Goal: Task Accomplishment & Management: Complete application form

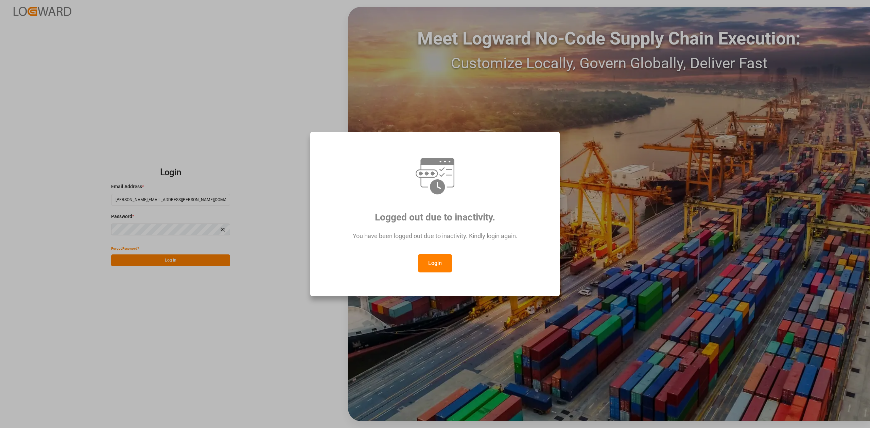
click at [426, 265] on button "Login" at bounding box center [435, 263] width 34 height 18
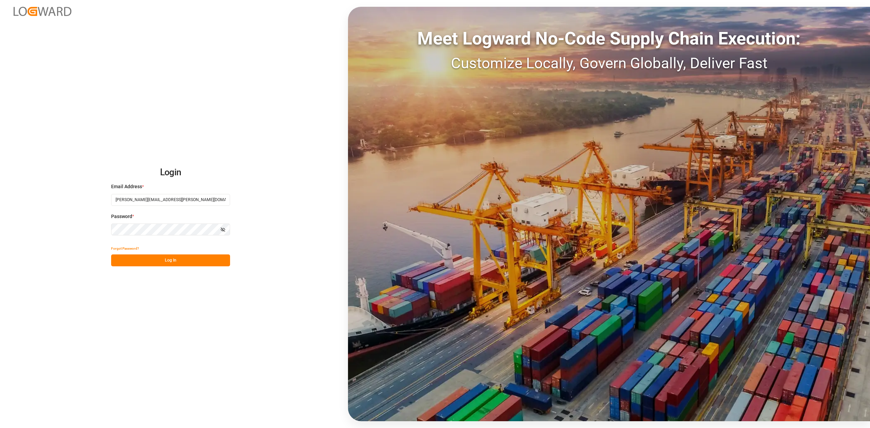
click at [211, 261] on button "Log In" at bounding box center [170, 261] width 119 height 12
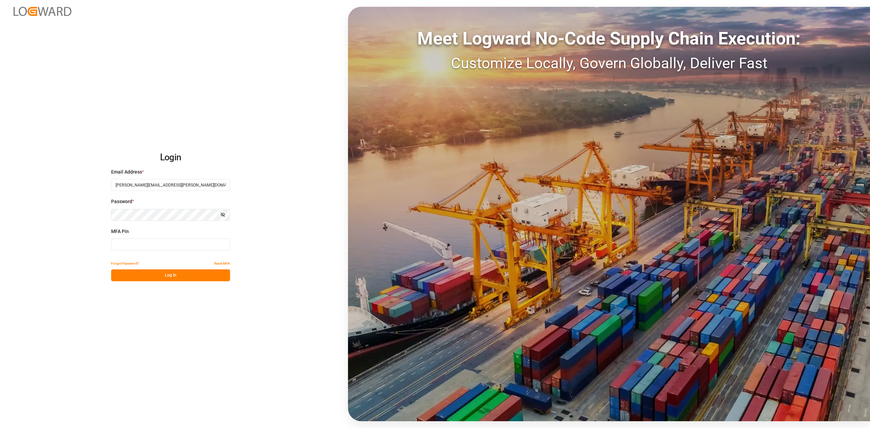
click at [175, 243] on input at bounding box center [170, 245] width 119 height 12
type input "387416"
click at [180, 274] on button "Log In" at bounding box center [170, 275] width 119 height 12
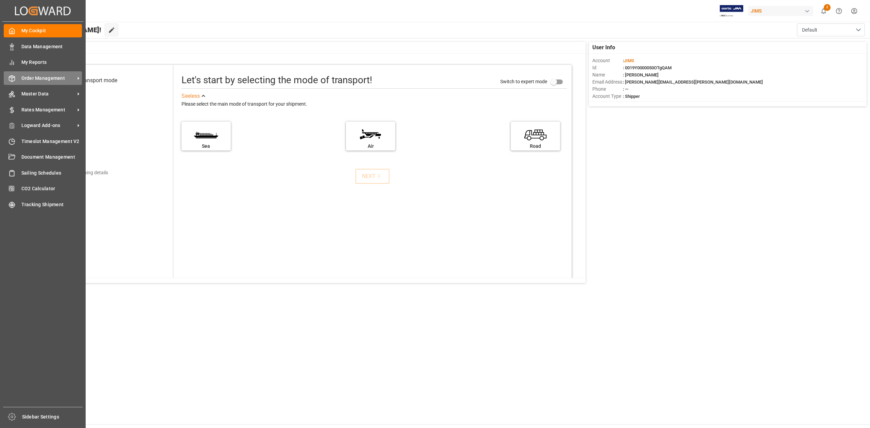
click at [62, 79] on span "Order Management" at bounding box center [48, 78] width 54 height 7
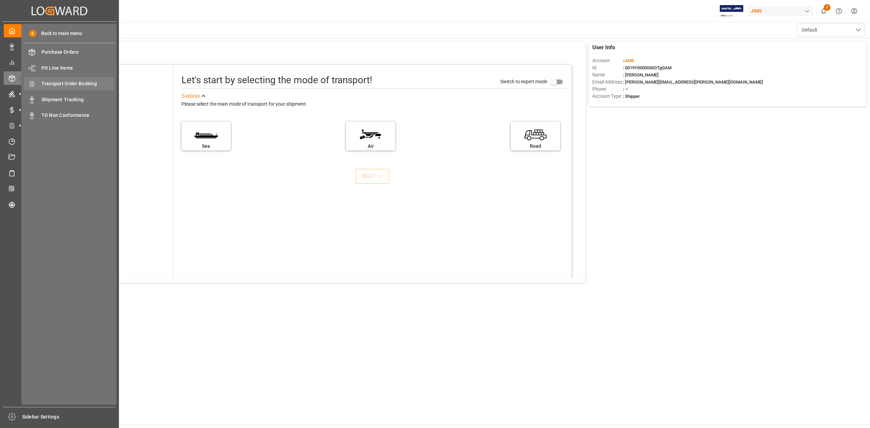
click at [92, 79] on div "Transport Order Booking Transport Order Booking" at bounding box center [69, 83] width 90 height 13
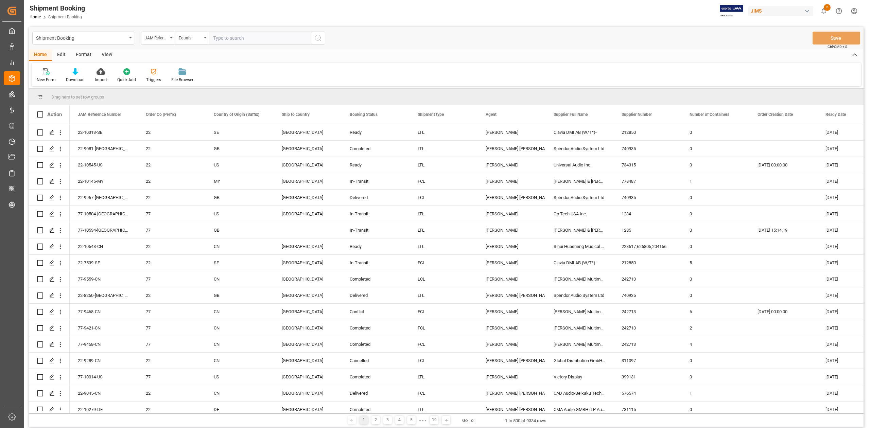
click at [253, 38] on input "text" at bounding box center [260, 38] width 102 height 13
type input "77-10371-CN"
click at [324, 41] on button "search button" at bounding box center [318, 38] width 14 height 13
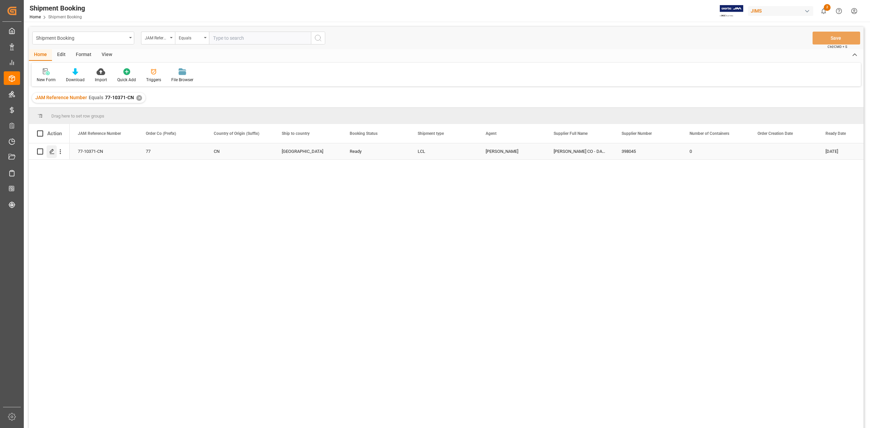
click at [49, 152] on icon "Press SPACE to select this row." at bounding box center [51, 151] width 5 height 5
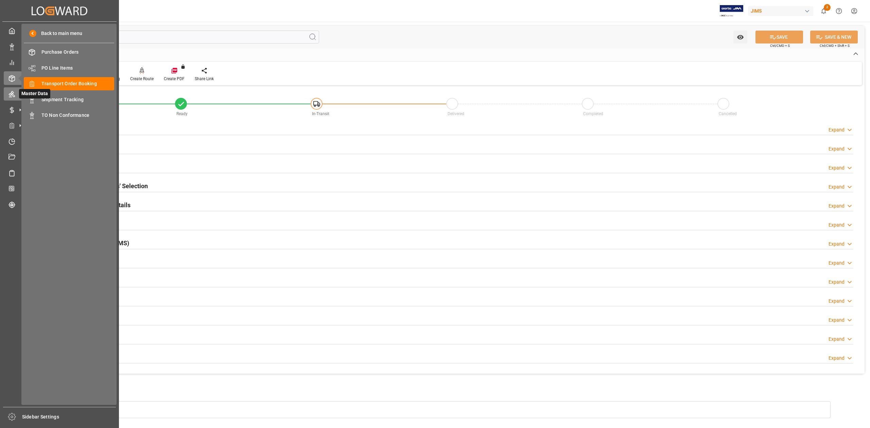
click at [12, 92] on icon at bounding box center [12, 94] width 6 height 6
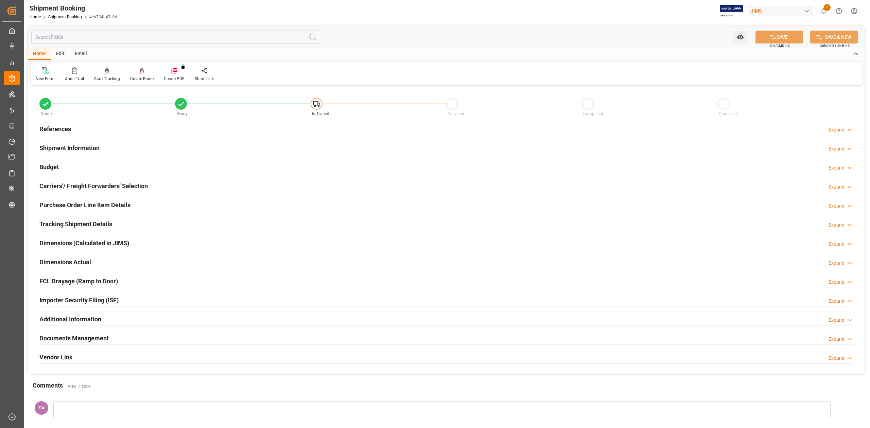
drag, startPoint x: 60, startPoint y: 129, endPoint x: 67, endPoint y: 131, distance: 7.1
click at [60, 129] on h2 "References" at bounding box center [55, 128] width 32 height 9
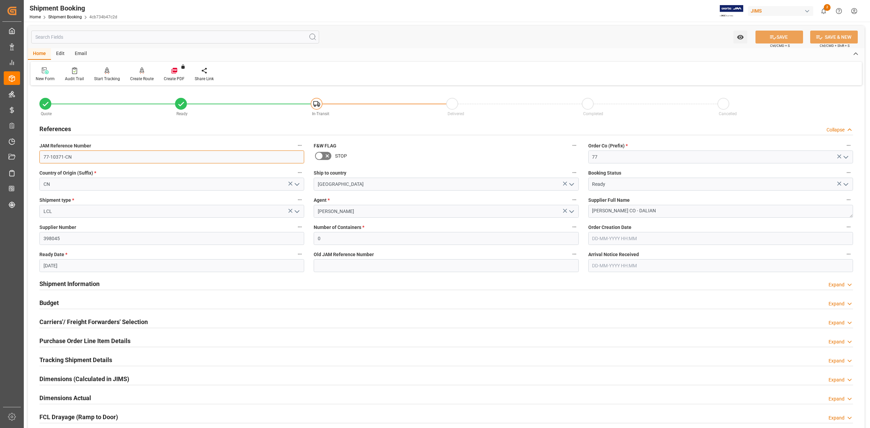
click at [91, 161] on input "77-10371-CN" at bounding box center [171, 157] width 265 height 13
click at [75, 285] on h2 "Shipment Information" at bounding box center [69, 283] width 60 height 9
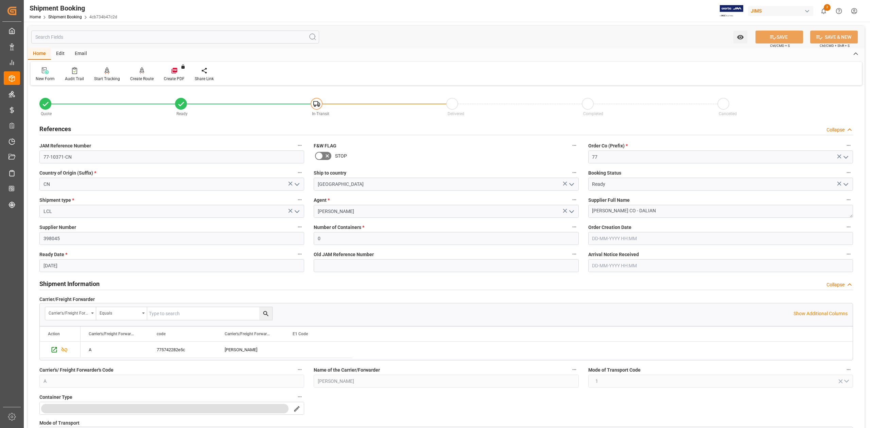
click at [75, 285] on h2 "Shipment Information" at bounding box center [69, 283] width 60 height 9
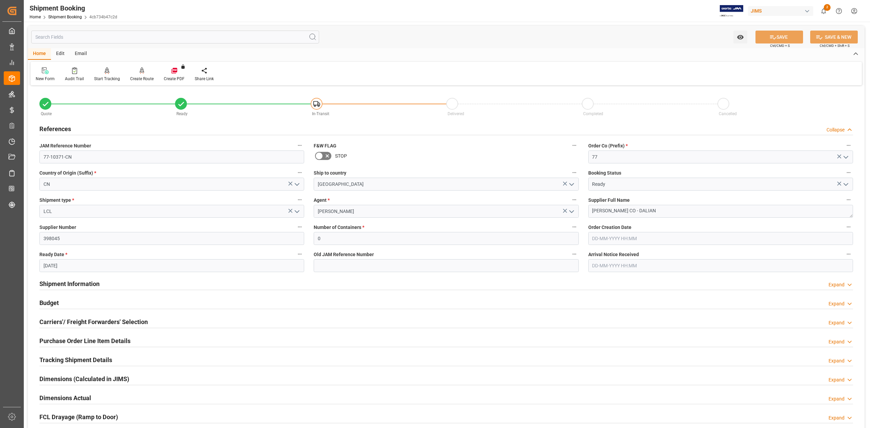
click at [52, 300] on h2 "Budget" at bounding box center [48, 302] width 19 height 9
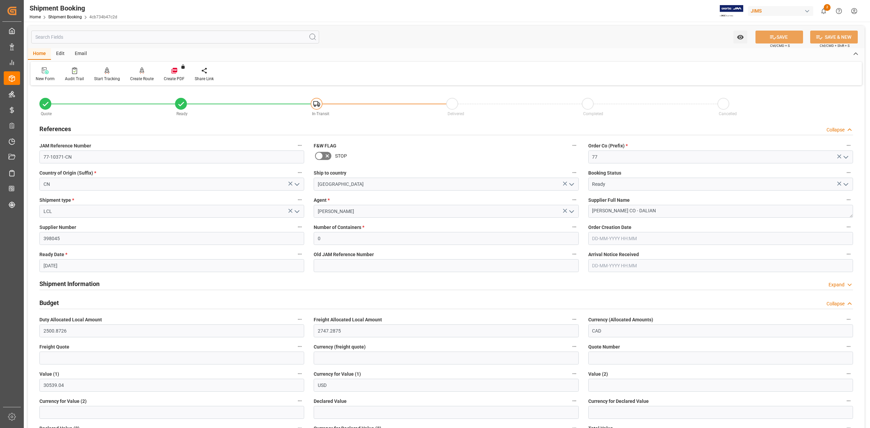
click at [52, 300] on h2 "Budget" at bounding box center [48, 302] width 19 height 9
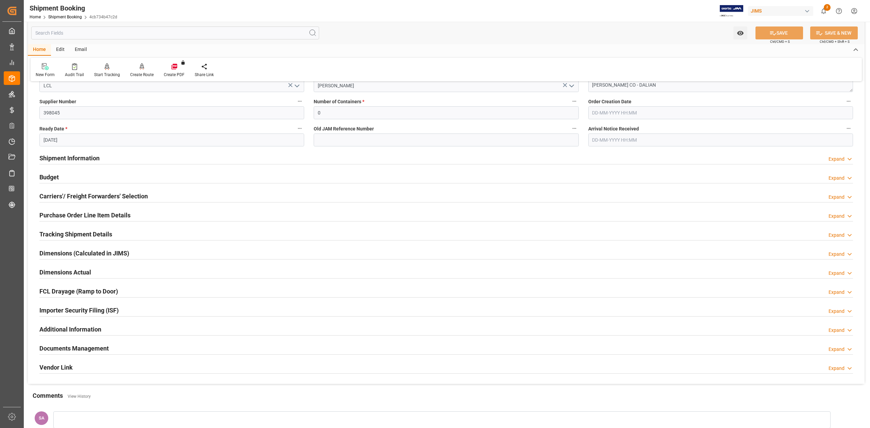
scroll to position [219, 0]
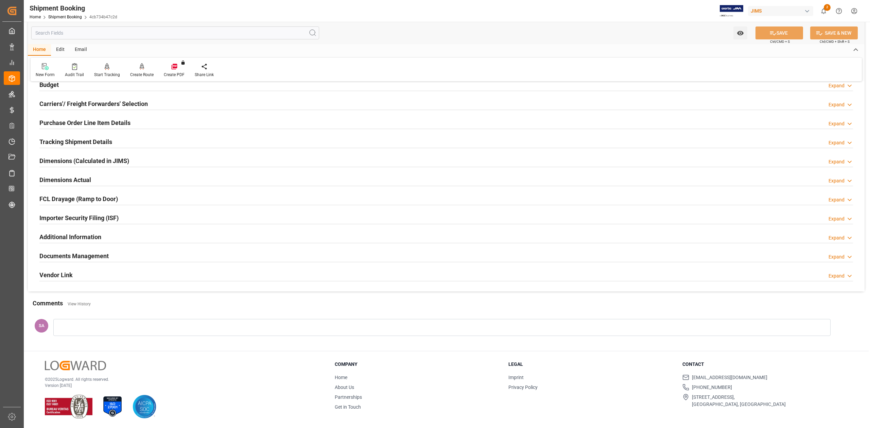
click at [63, 173] on div "Dimensions Actual" at bounding box center [65, 179] width 52 height 13
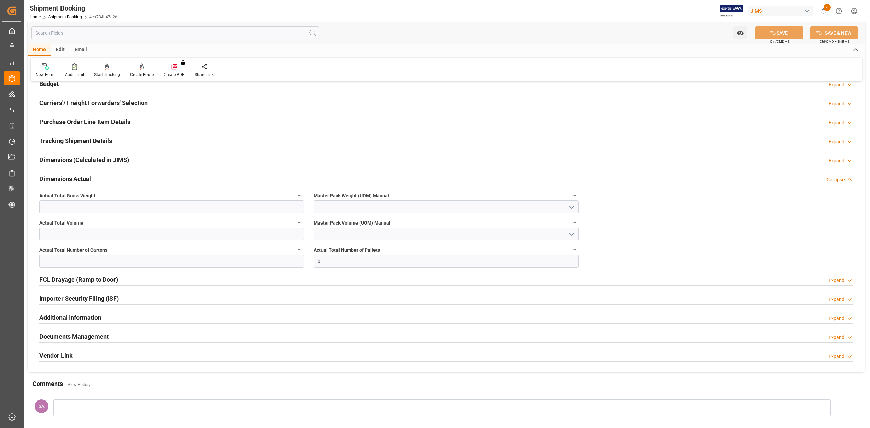
click at [63, 173] on div "Dimensions Actual" at bounding box center [65, 178] width 52 height 13
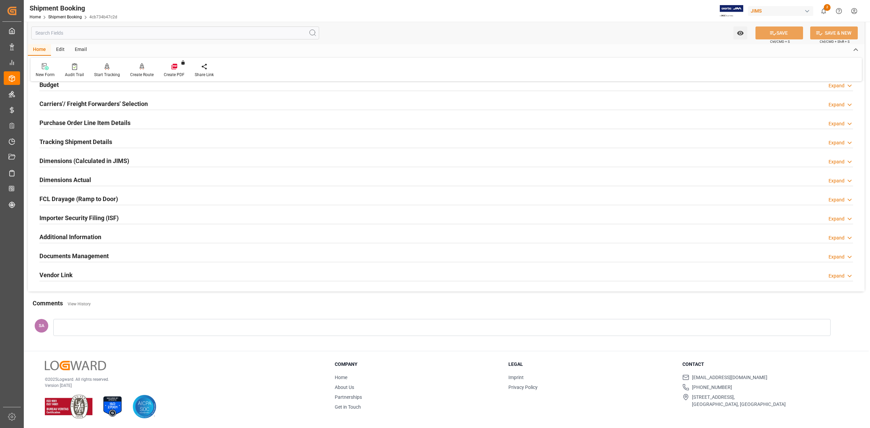
click at [68, 142] on h2 "Tracking Shipment Details" at bounding box center [75, 141] width 73 height 9
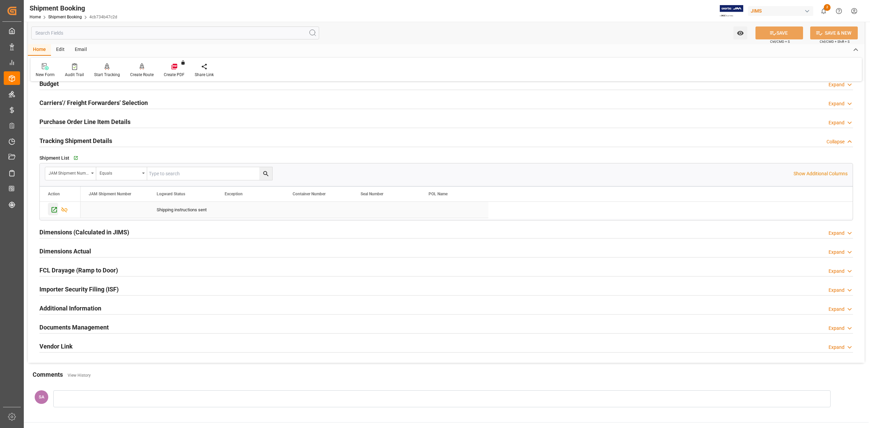
click at [54, 211] on icon "Press SPACE to select this row." at bounding box center [54, 209] width 7 height 7
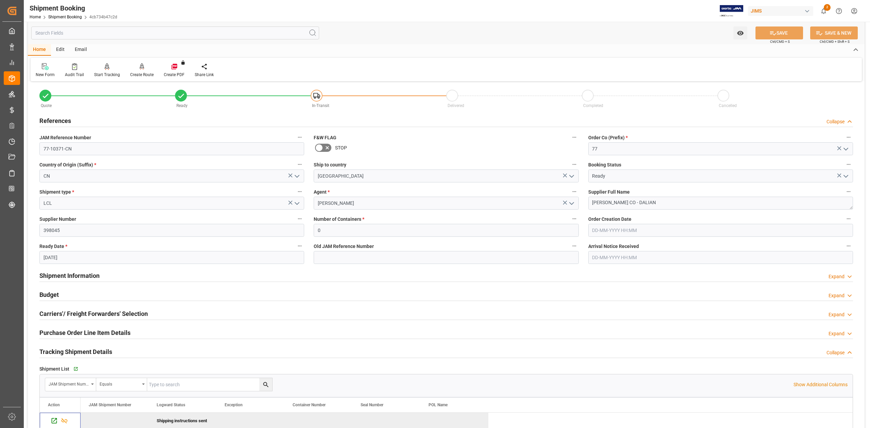
scroll to position [0, 0]
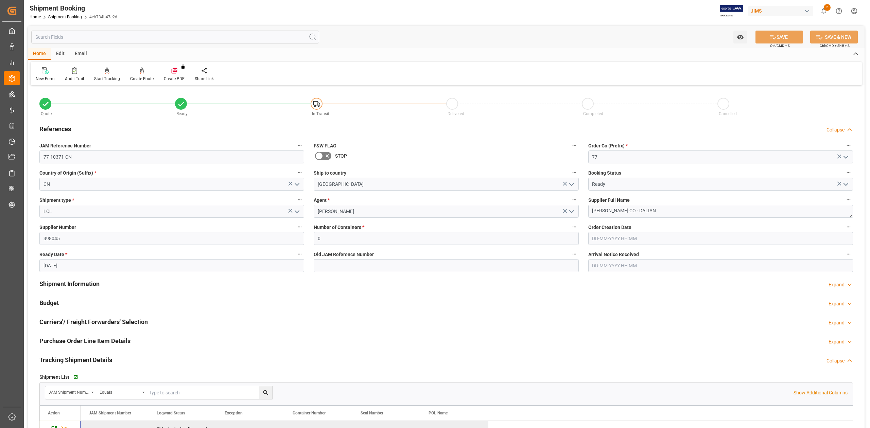
click at [92, 285] on h2 "Shipment Information" at bounding box center [69, 283] width 60 height 9
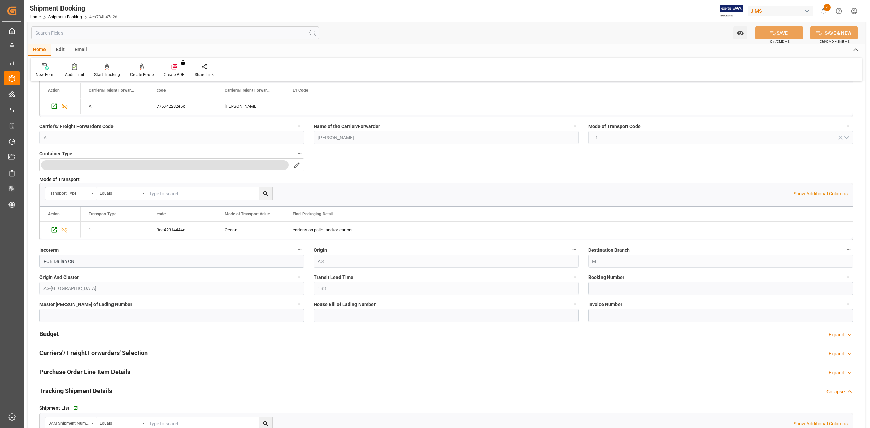
scroll to position [317, 0]
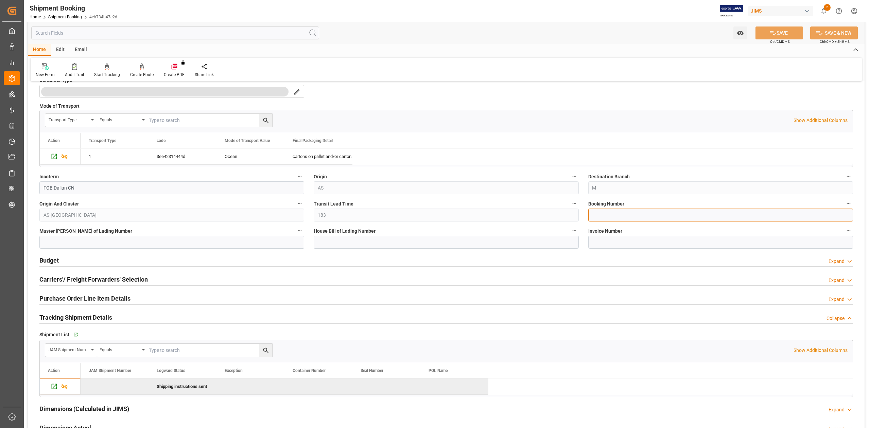
click at [602, 214] on input at bounding box center [720, 215] width 265 height 13
paste input "13634444"
type input "13634444"
click at [778, 34] on button "SAVE" at bounding box center [779, 33] width 48 height 13
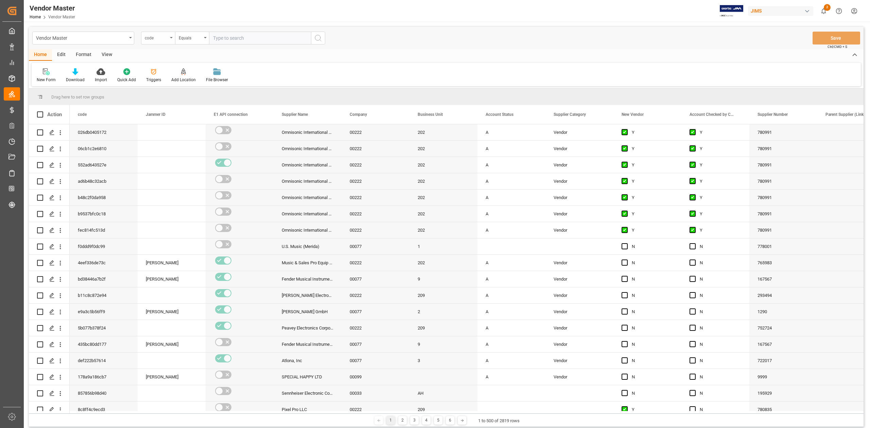
click at [160, 39] on div "code" at bounding box center [156, 37] width 23 height 8
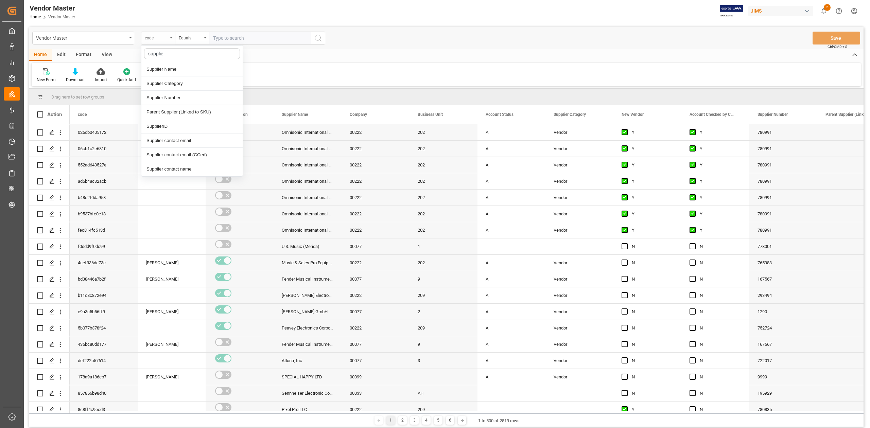
type input "supplier"
click at [179, 95] on div "Supplier Number" at bounding box center [191, 98] width 101 height 14
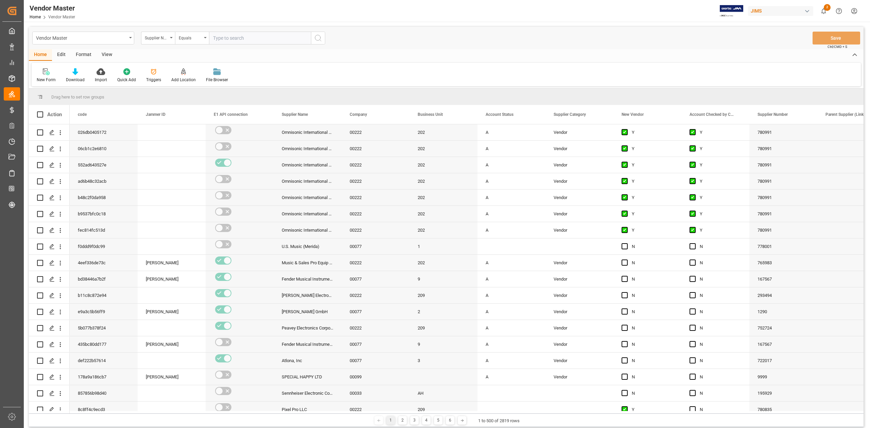
click at [252, 36] on input "text" at bounding box center [260, 38] width 102 height 13
paste input "398045"
type input "398045"
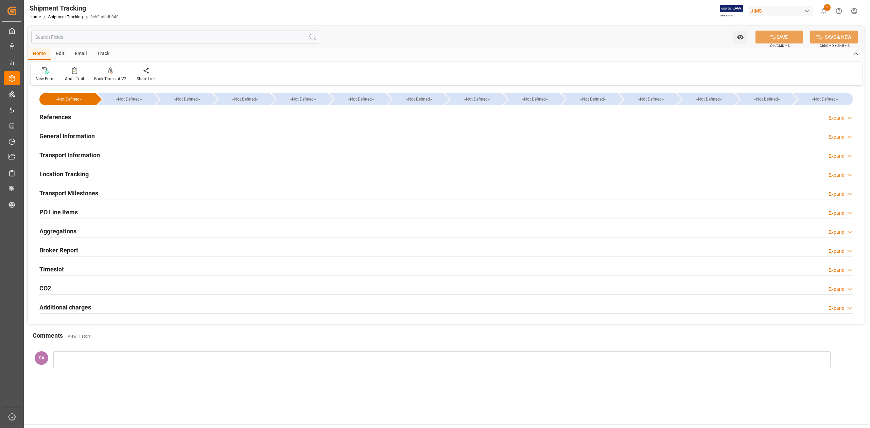
click at [51, 119] on h2 "References" at bounding box center [55, 116] width 32 height 9
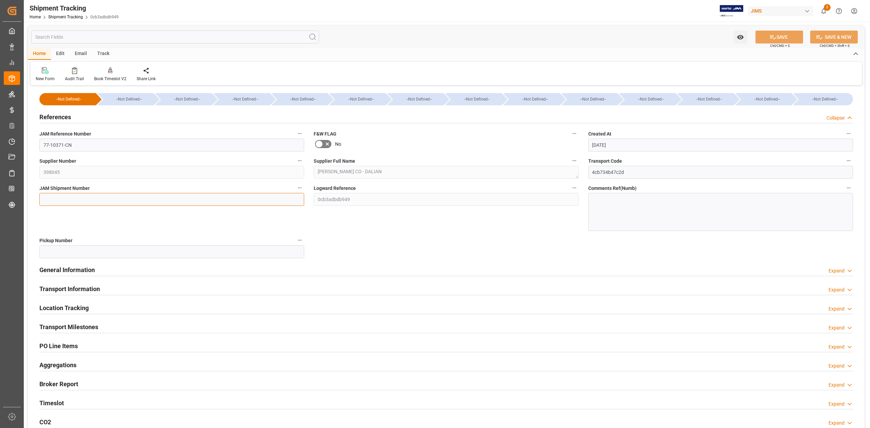
click at [168, 199] on input at bounding box center [171, 199] width 265 height 13
paste input "72545"
type input "72545"
click at [773, 36] on icon at bounding box center [772, 37] width 7 height 7
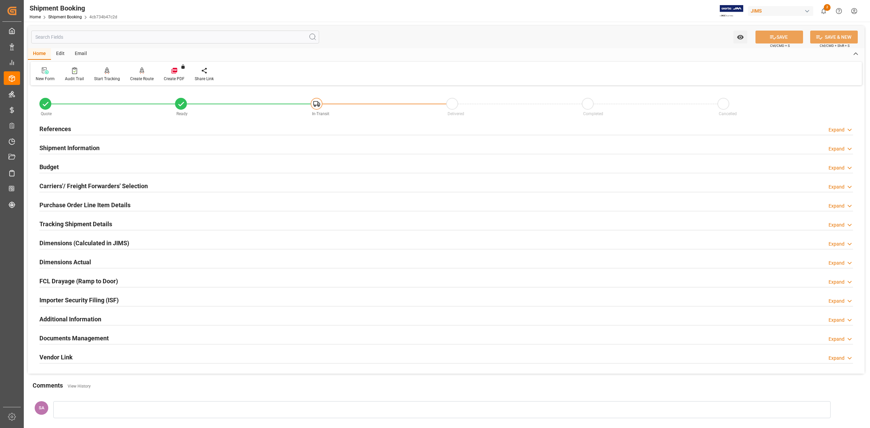
click at [71, 147] on h2 "Shipment Information" at bounding box center [69, 147] width 60 height 9
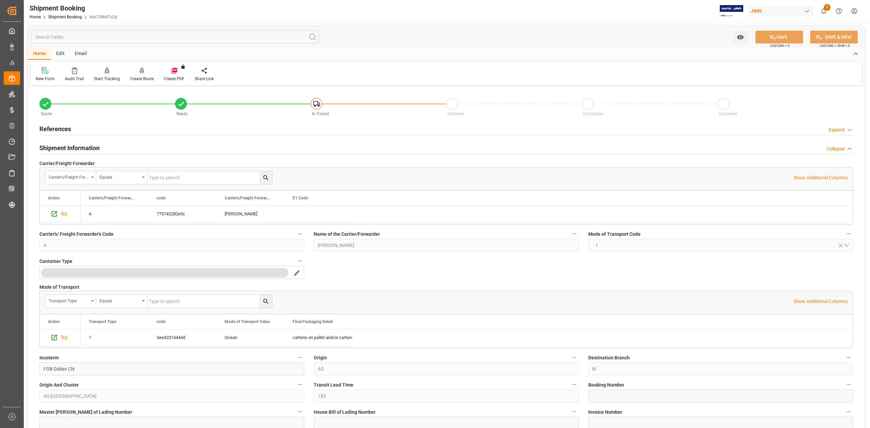
scroll to position [136, 0]
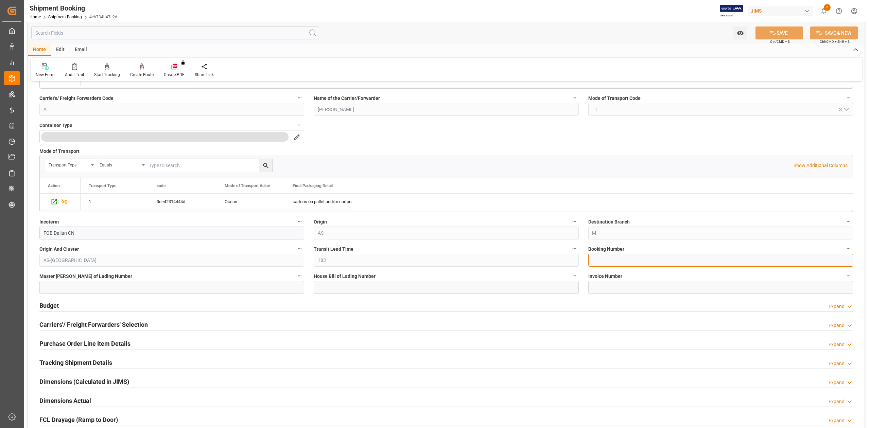
click at [636, 262] on input at bounding box center [720, 260] width 265 height 13
paste input "13634444"
type input "13634444"
click at [767, 30] on button "SAVE" at bounding box center [779, 33] width 48 height 13
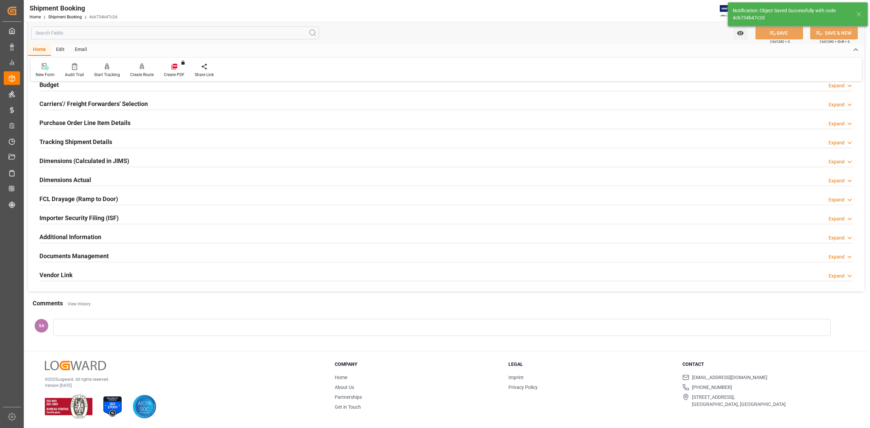
scroll to position [0, 0]
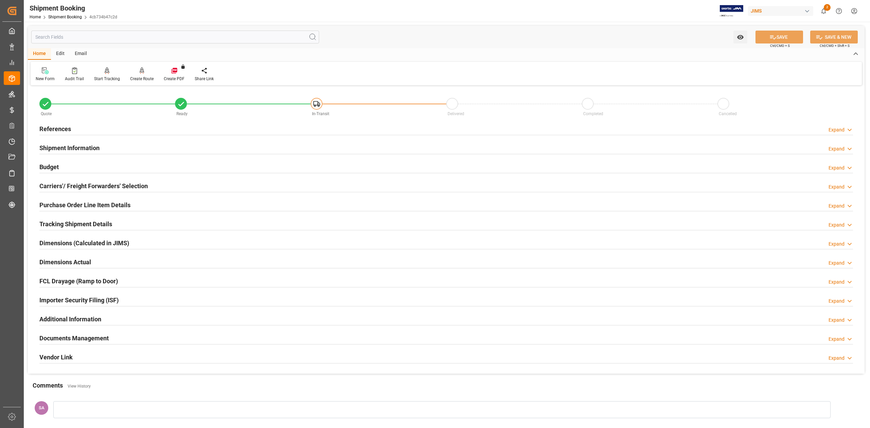
click at [75, 261] on h2 "Dimensions Actual" at bounding box center [65, 262] width 52 height 9
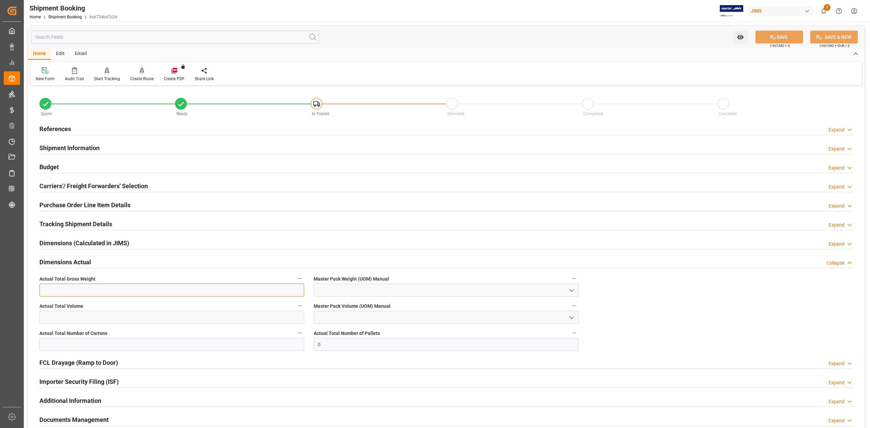
click at [86, 287] on input "text" at bounding box center [171, 290] width 265 height 13
type input "548"
click at [87, 316] on input "text" at bounding box center [171, 317] width 265 height 13
type input "8.74"
click at [94, 346] on input "text" at bounding box center [171, 344] width 265 height 13
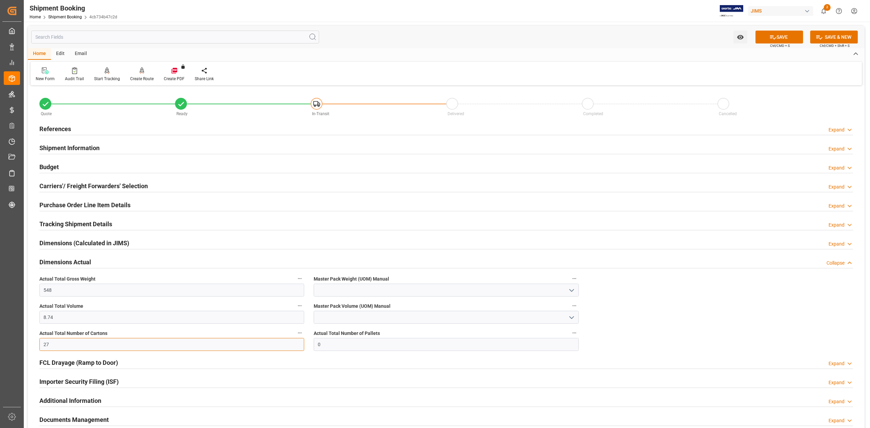
type input "27"
click at [325, 289] on input at bounding box center [446, 290] width 265 height 13
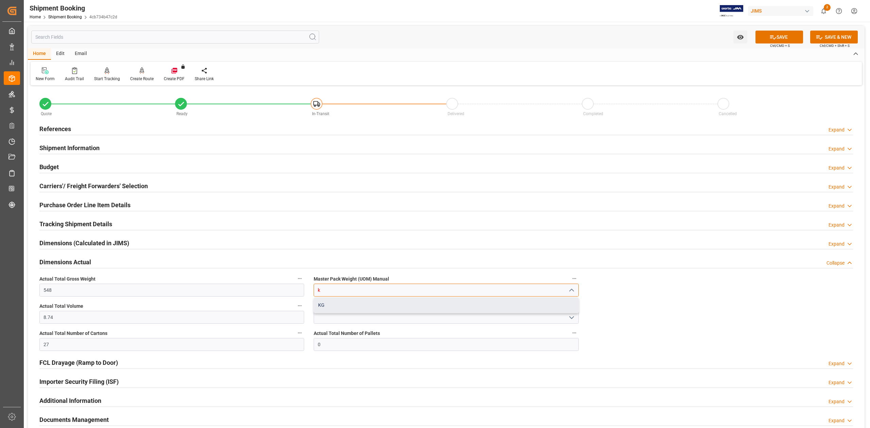
click at [322, 305] on div "KG" at bounding box center [446, 305] width 264 height 15
type input "KG"
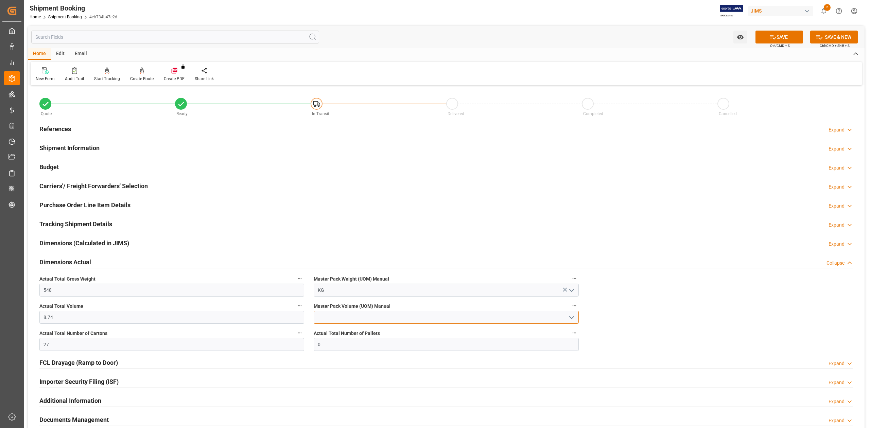
click at [333, 318] on input at bounding box center [446, 317] width 265 height 13
click at [336, 332] on div "CBM" at bounding box center [446, 332] width 264 height 15
type input "CBM"
click at [788, 37] on button "SAVE" at bounding box center [779, 37] width 48 height 13
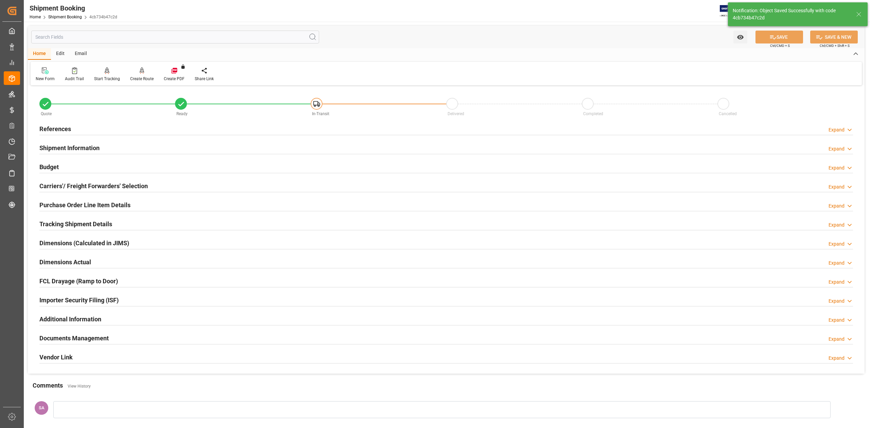
click at [64, 264] on h2 "Dimensions Actual" at bounding box center [65, 262] width 52 height 9
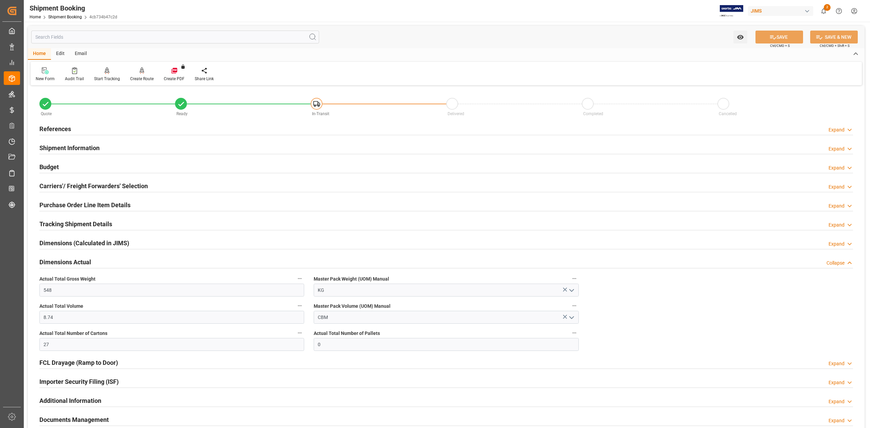
drag, startPoint x: 50, startPoint y: 164, endPoint x: 59, endPoint y: 178, distance: 16.9
click at [50, 164] on h2 "Budget" at bounding box center [48, 166] width 19 height 9
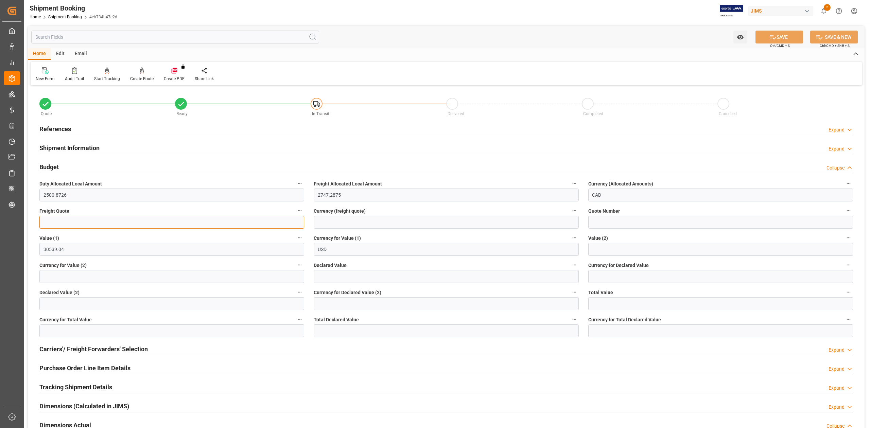
click at [64, 217] on input "text" at bounding box center [171, 222] width 265 height 13
type input "1700"
click at [347, 222] on input at bounding box center [446, 222] width 265 height 13
type input "USD"
click at [777, 33] on button "SAVE" at bounding box center [779, 37] width 48 height 13
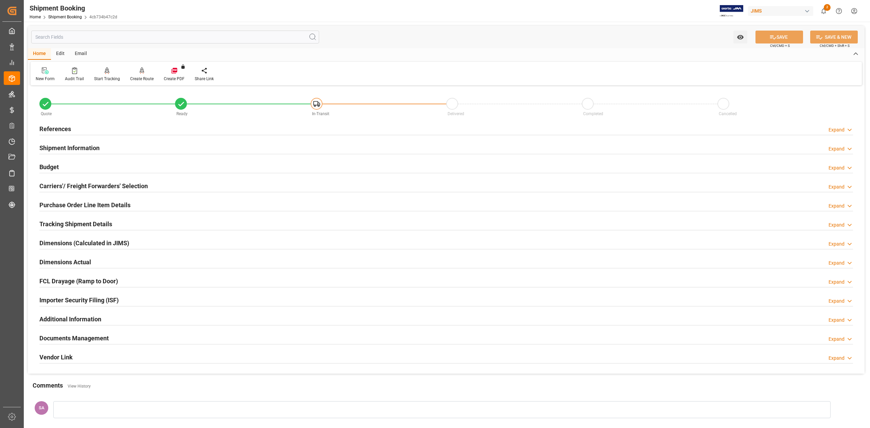
drag, startPoint x: 80, startPoint y: 339, endPoint x: 232, endPoint y: 296, distance: 158.8
click at [80, 339] on h2 "Documents Management" at bounding box center [73, 338] width 69 height 9
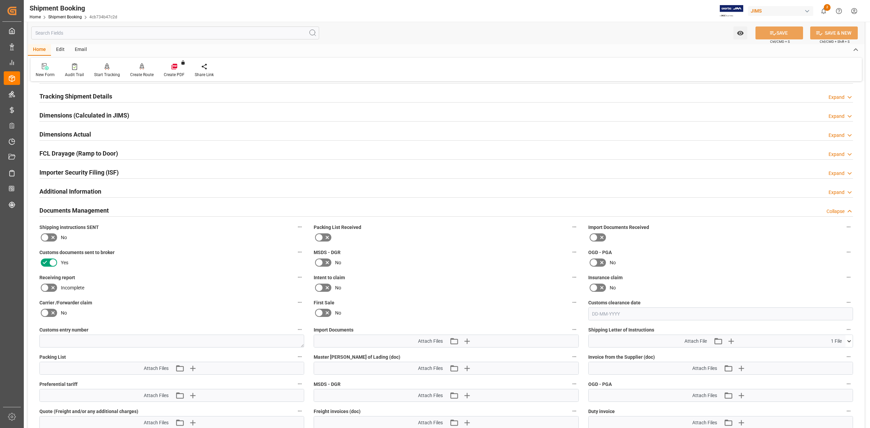
scroll to position [181, 0]
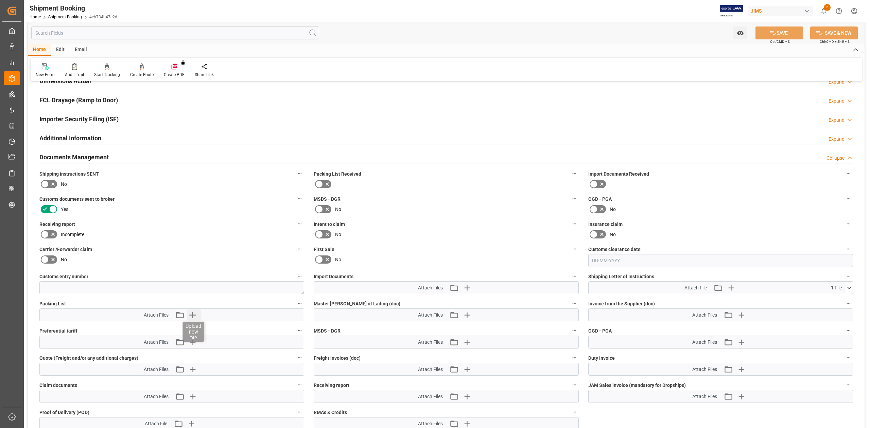
click at [193, 316] on icon "button" at bounding box center [192, 315] width 11 height 11
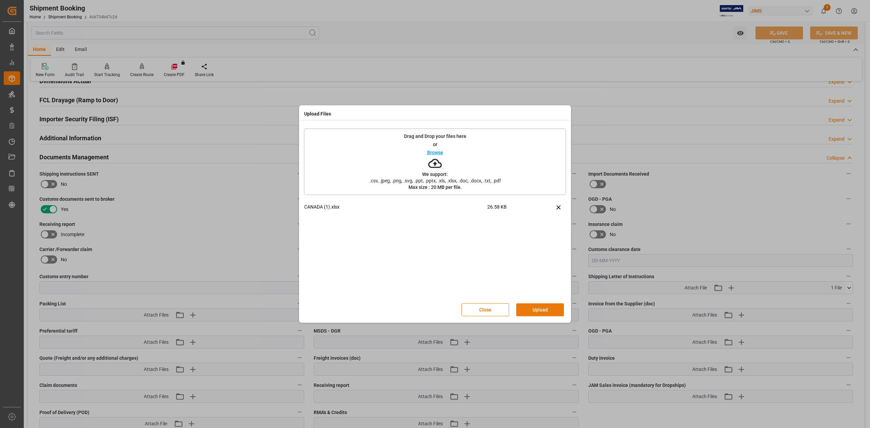
click at [533, 306] on button "Upload" at bounding box center [540, 309] width 48 height 13
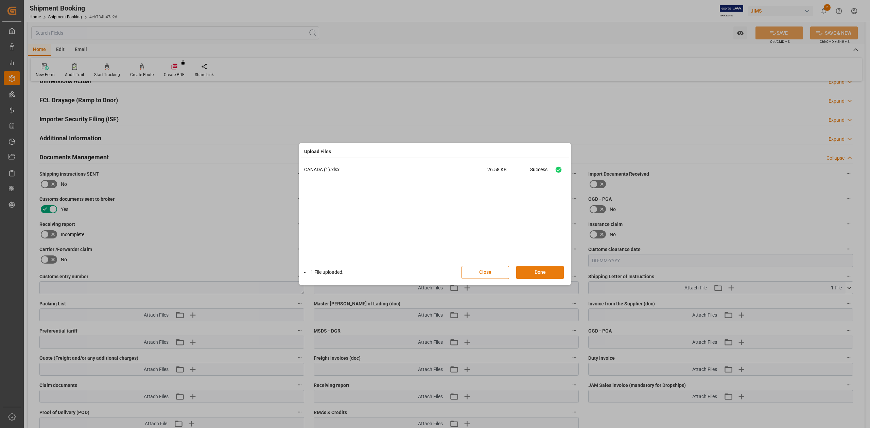
click at [541, 275] on button "Done" at bounding box center [540, 272] width 48 height 13
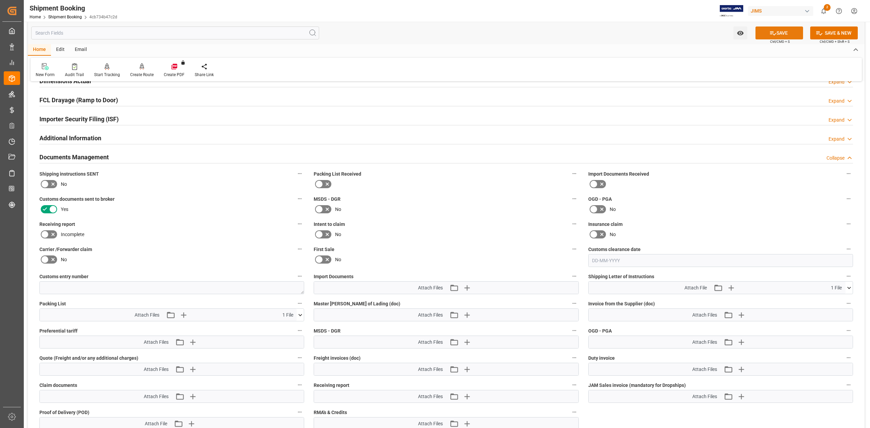
click at [770, 33] on icon at bounding box center [772, 33] width 7 height 7
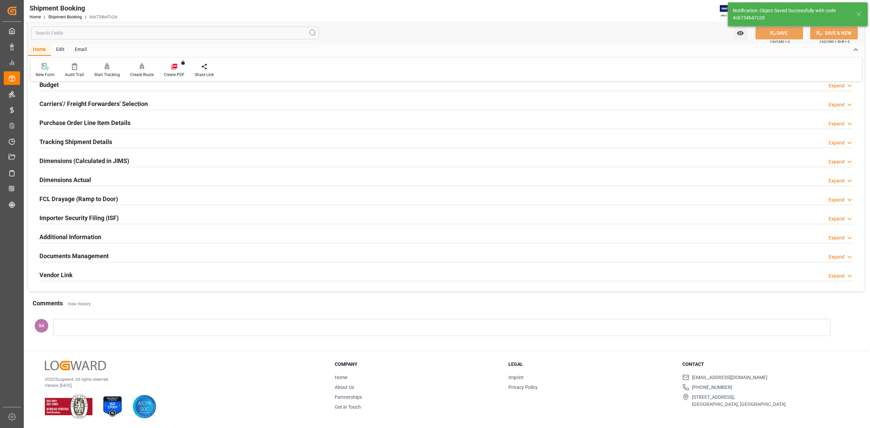
scroll to position [83, 0]
click at [74, 142] on h2 "Tracking Shipment Details" at bounding box center [75, 141] width 73 height 9
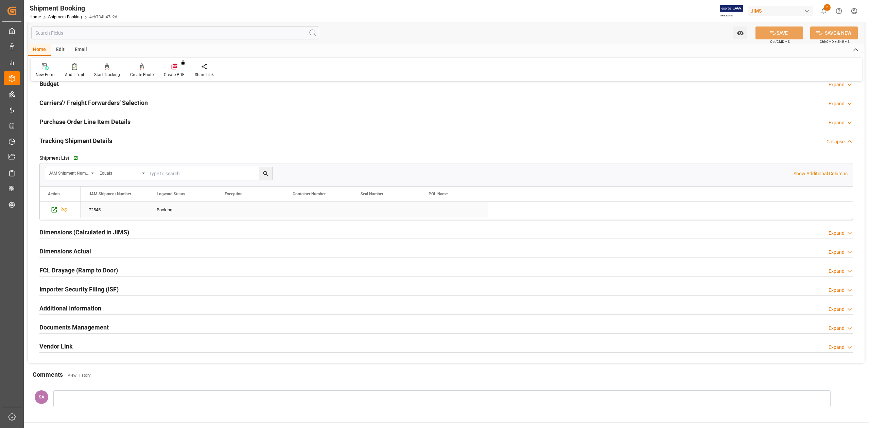
scroll to position [156, 0]
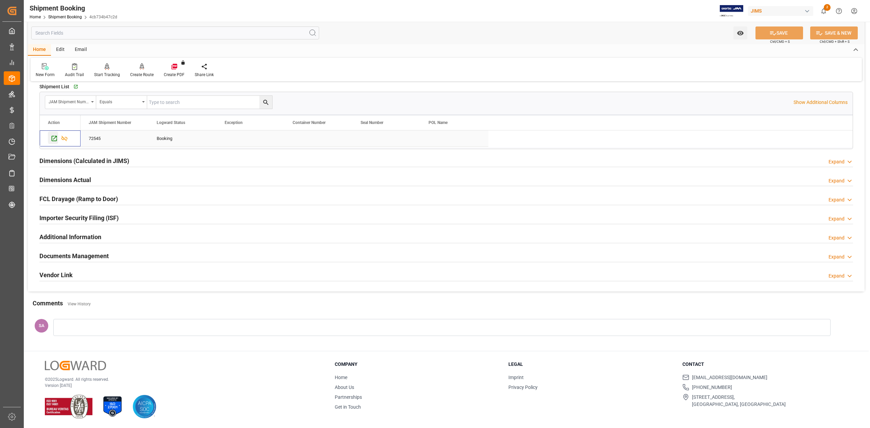
click at [51, 136] on icon "Press SPACE to select this row." at bounding box center [54, 138] width 7 height 7
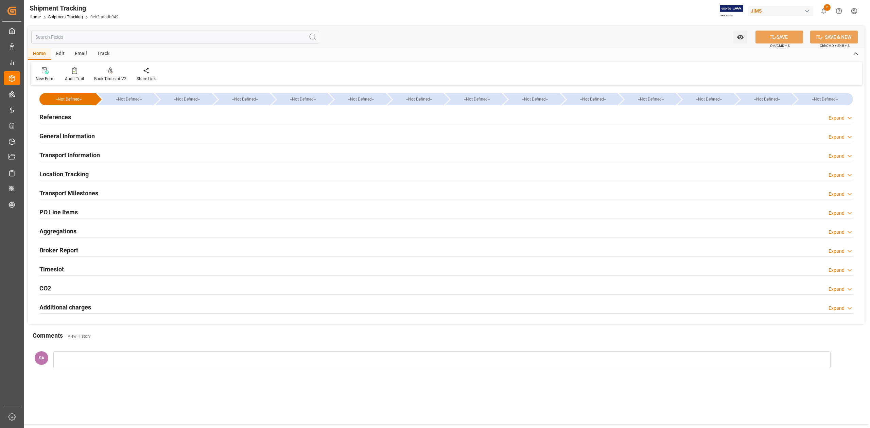
click at [80, 191] on h2 "Transport Milestones" at bounding box center [68, 193] width 59 height 9
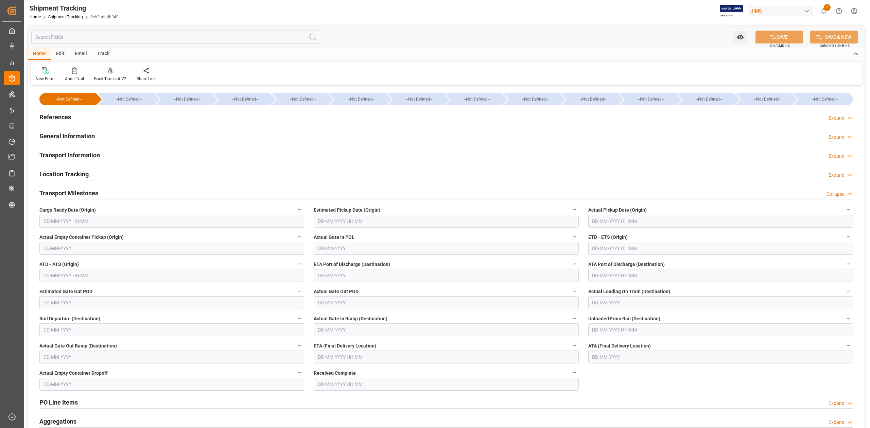
click at [104, 220] on input "text" at bounding box center [171, 221] width 265 height 13
click at [126, 222] on input "text" at bounding box center [171, 221] width 265 height 13
click at [155, 221] on input "text" at bounding box center [171, 221] width 265 height 13
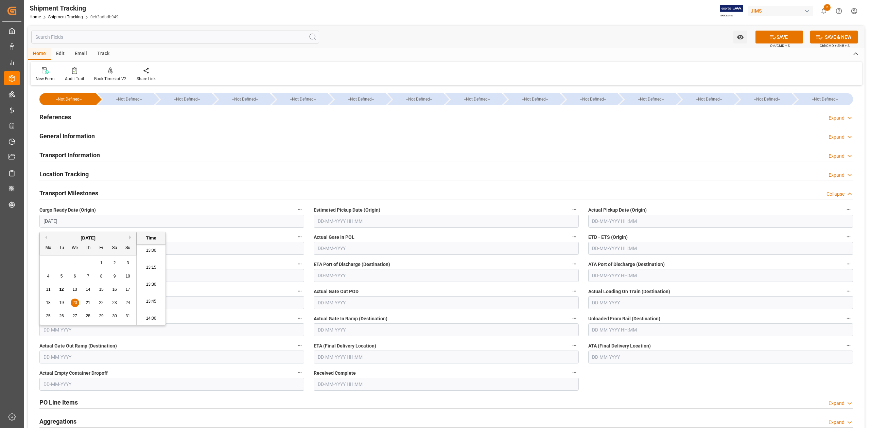
click at [421, 217] on input "text" at bounding box center [446, 221] width 265 height 13
type input "[DATE] 00:00"
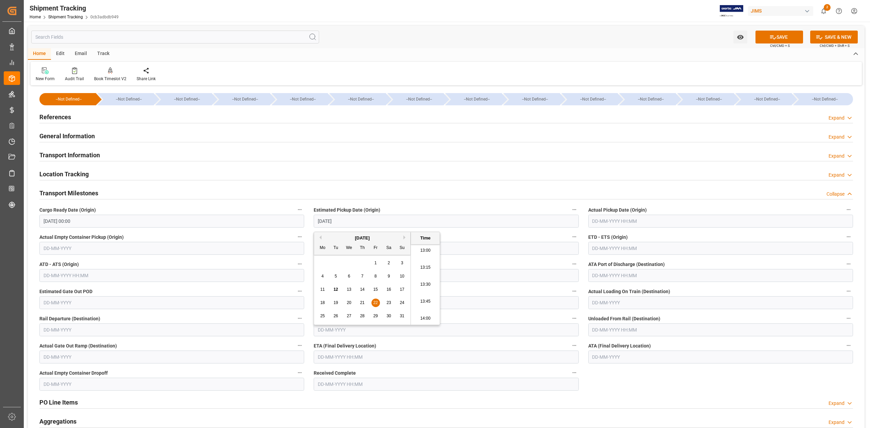
click at [608, 250] on input "text" at bounding box center [720, 248] width 265 height 13
type input "[DATE] 00:00"
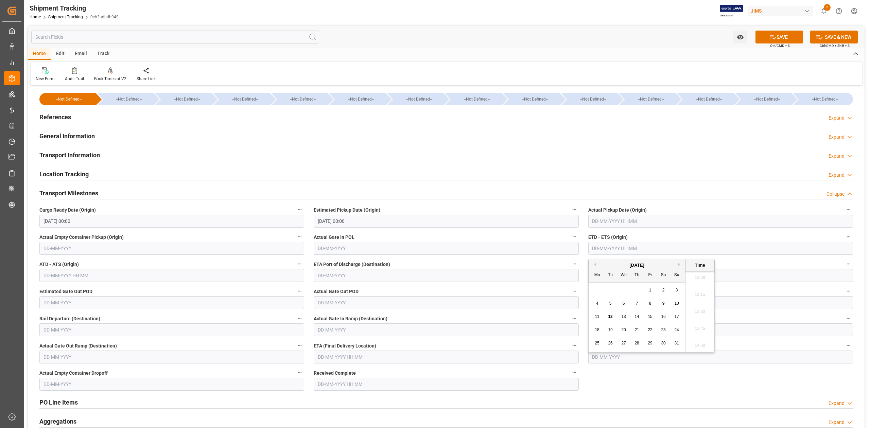
click at [607, 249] on input "text" at bounding box center [720, 248] width 265 height 13
click at [422, 358] on input "text" at bounding box center [446, 357] width 265 height 13
type input "[DATE] 00:00"
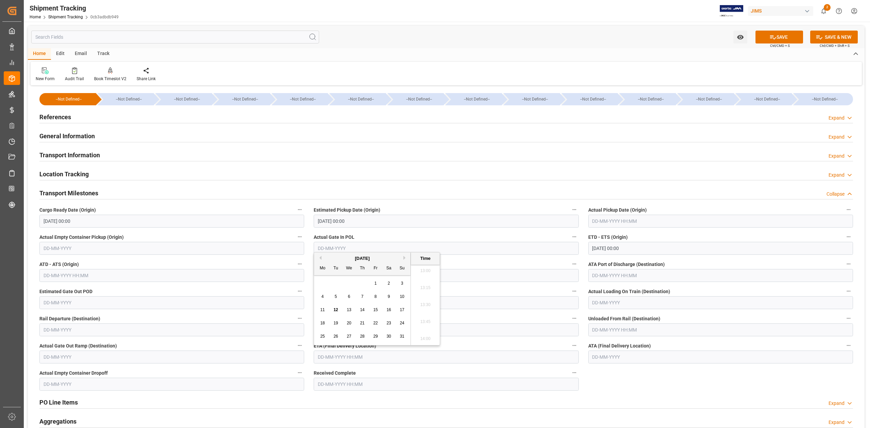
click at [403, 258] on div "[DATE]" at bounding box center [362, 258] width 97 height 7
click at [404, 258] on button "Next Month" at bounding box center [405, 258] width 4 height 4
click at [334, 297] on div "7" at bounding box center [336, 297] width 8 height 8
type input "07-10-2025 00:00"
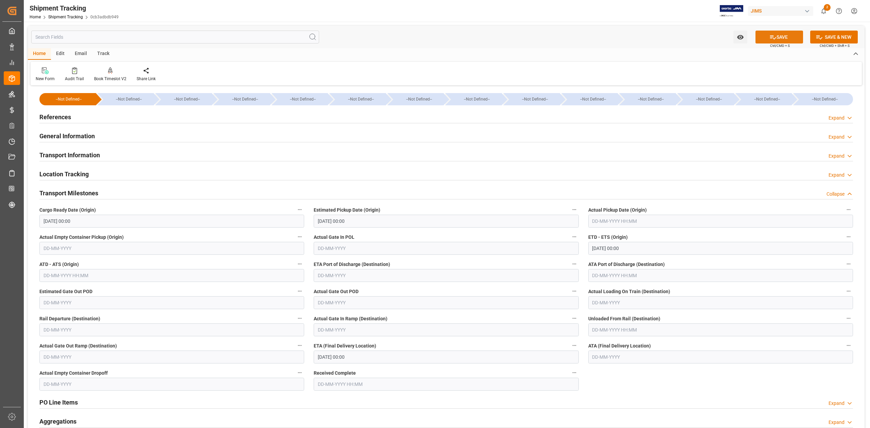
click at [763, 37] on button "SAVE" at bounding box center [779, 37] width 48 height 13
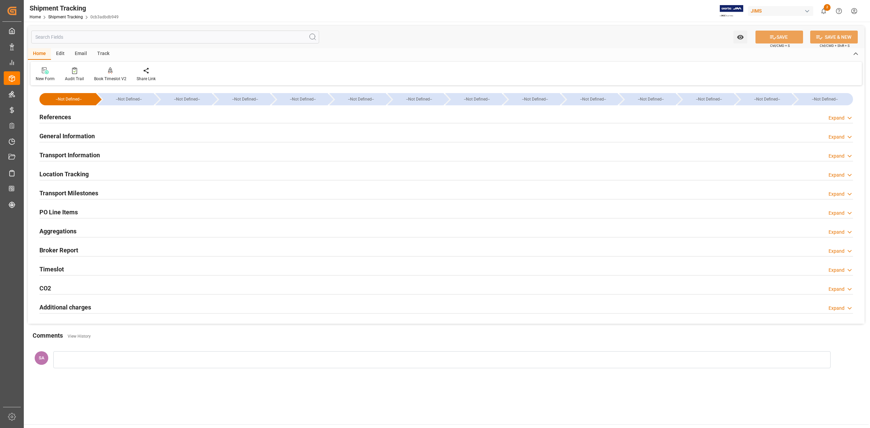
click at [79, 193] on h2 "Transport Milestones" at bounding box center [68, 193] width 59 height 9
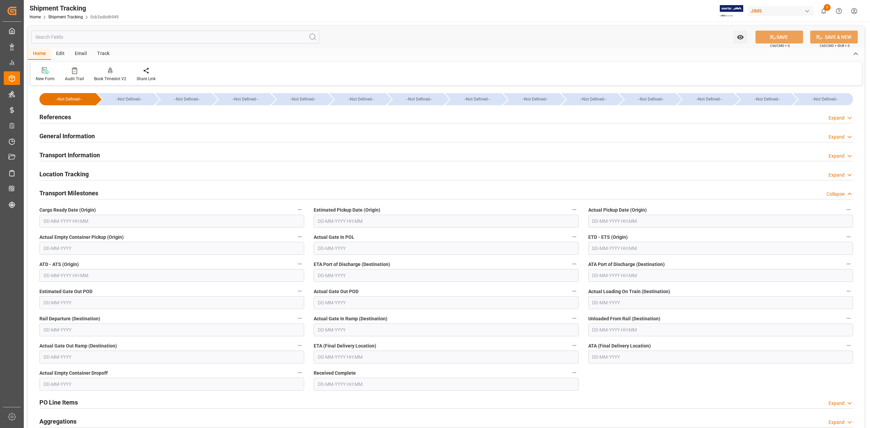
click at [139, 219] on input "text" at bounding box center [171, 221] width 265 height 13
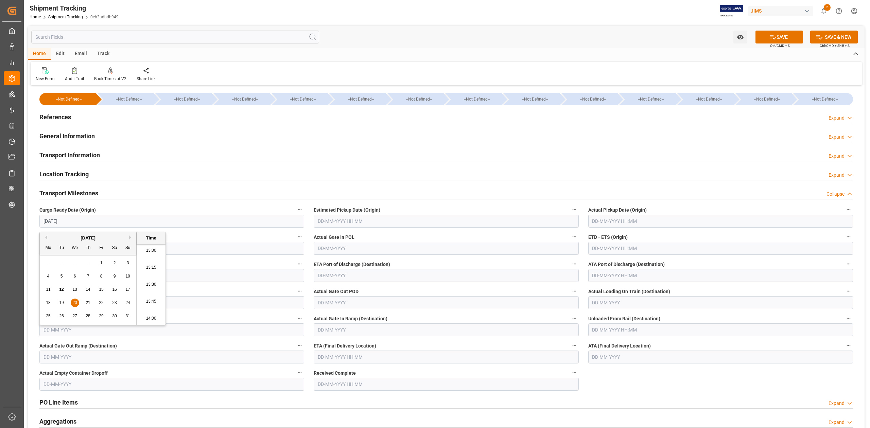
click at [334, 222] on input "text" at bounding box center [446, 221] width 265 height 13
type input "[DATE] 00:00"
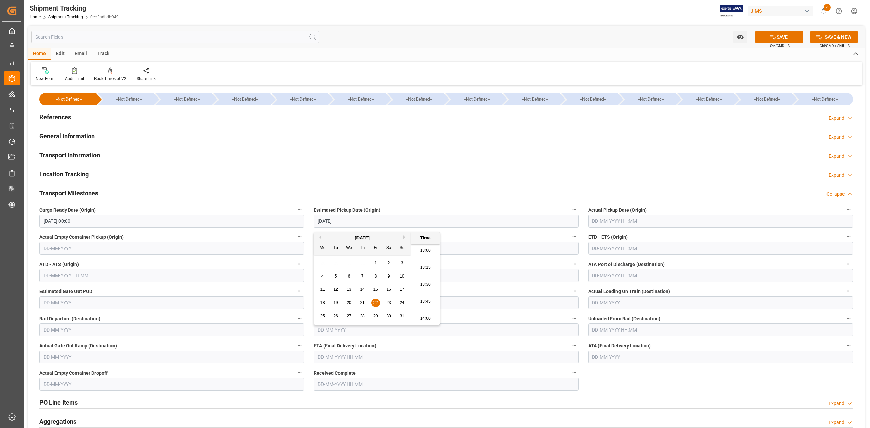
click at [607, 252] on input "text" at bounding box center [720, 248] width 265 height 13
type input "[DATE] 00:00"
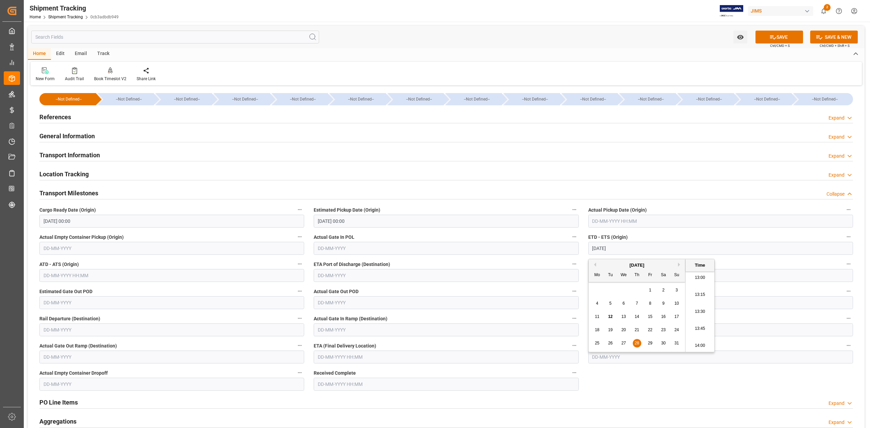
click at [343, 356] on input "text" at bounding box center [446, 357] width 265 height 13
type input "[DATE] 00:00"
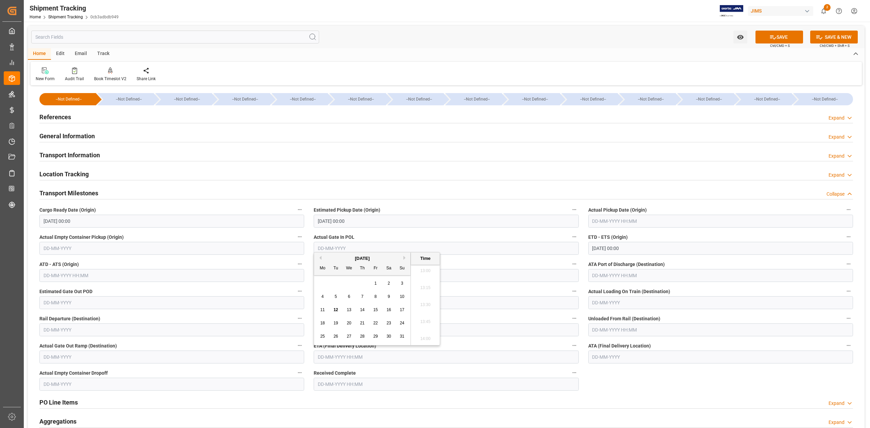
click at [404, 258] on button "Next Month" at bounding box center [405, 258] width 4 height 4
click at [336, 297] on span "7" at bounding box center [336, 296] width 2 height 5
type input "[DATE] 00:00"
click at [786, 37] on button "SAVE" at bounding box center [779, 37] width 48 height 13
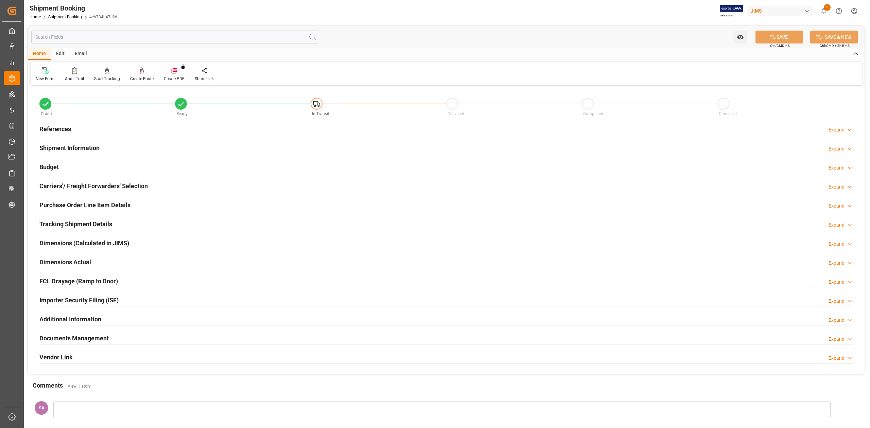
click at [52, 226] on h2 "Tracking Shipment Details" at bounding box center [75, 224] width 73 height 9
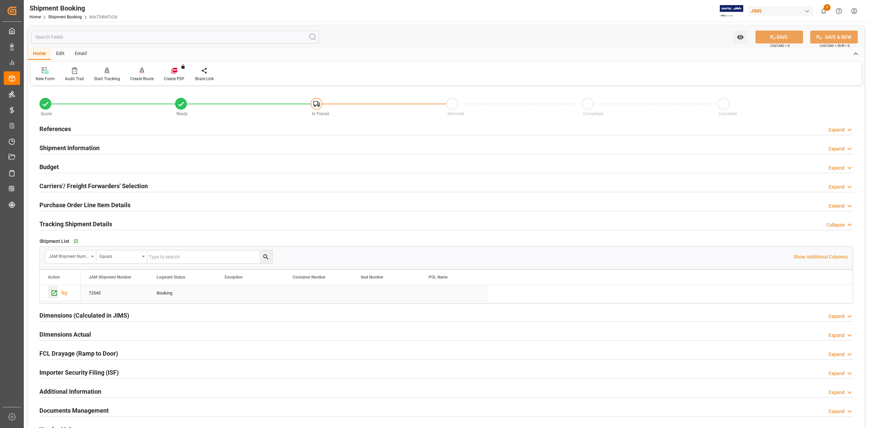
click at [56, 294] on icon "Press SPACE to select this row." at bounding box center [54, 293] width 7 height 7
click at [62, 127] on h2 "References" at bounding box center [55, 128] width 32 height 9
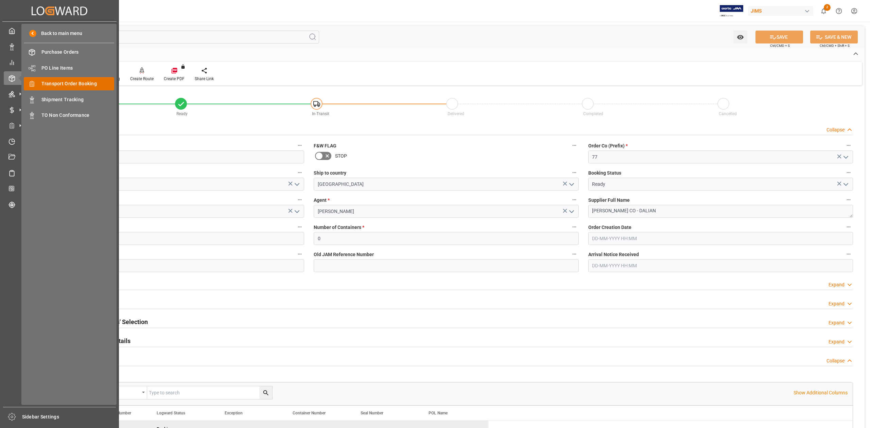
click at [79, 80] on span "Transport Order Booking" at bounding box center [77, 83] width 73 height 7
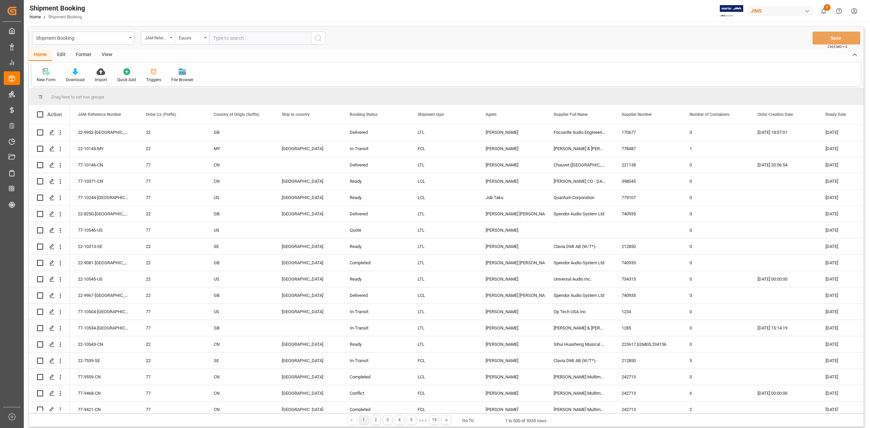
click at [264, 40] on input "text" at bounding box center [260, 38] width 102 height 13
click at [255, 34] on input "text" at bounding box center [260, 38] width 102 height 13
type input "77-10082-JP"
click at [316, 37] on icon "search button" at bounding box center [318, 38] width 8 height 8
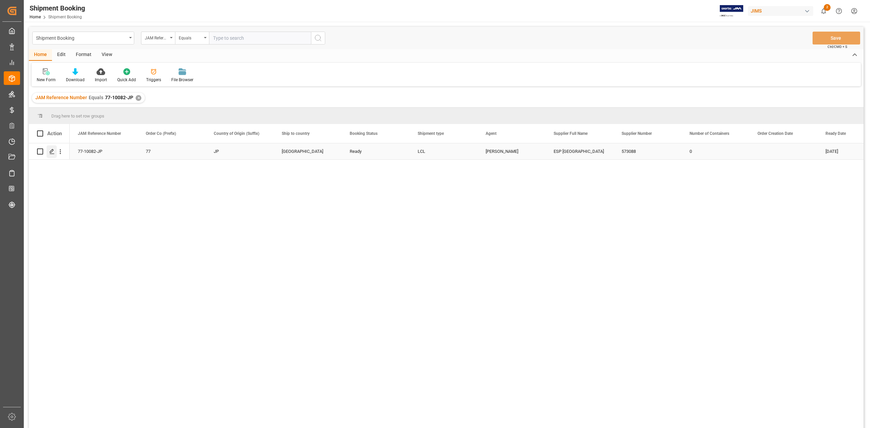
click at [53, 155] on div "Press SPACE to select this row." at bounding box center [52, 151] width 10 height 13
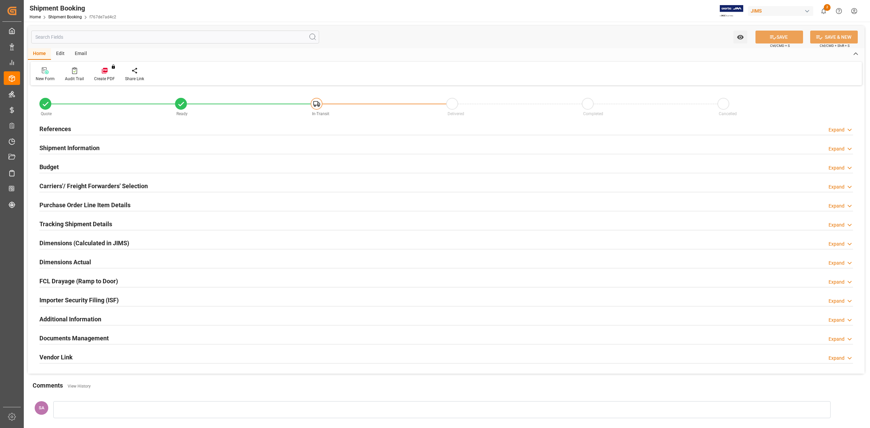
type input "0"
type input "89"
type input "20-08-2025"
drag, startPoint x: 55, startPoint y: 129, endPoint x: 76, endPoint y: 124, distance: 21.9
click at [55, 128] on h2 "References" at bounding box center [55, 128] width 32 height 9
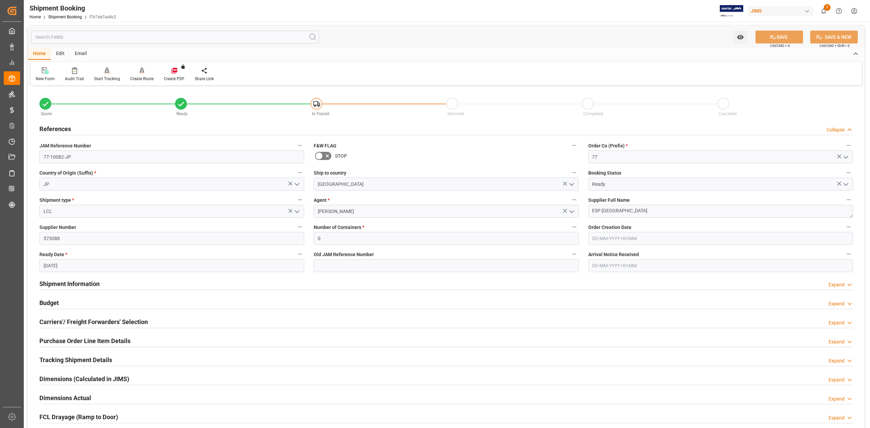
click at [80, 283] on h2 "Shipment Information" at bounding box center [69, 283] width 60 height 9
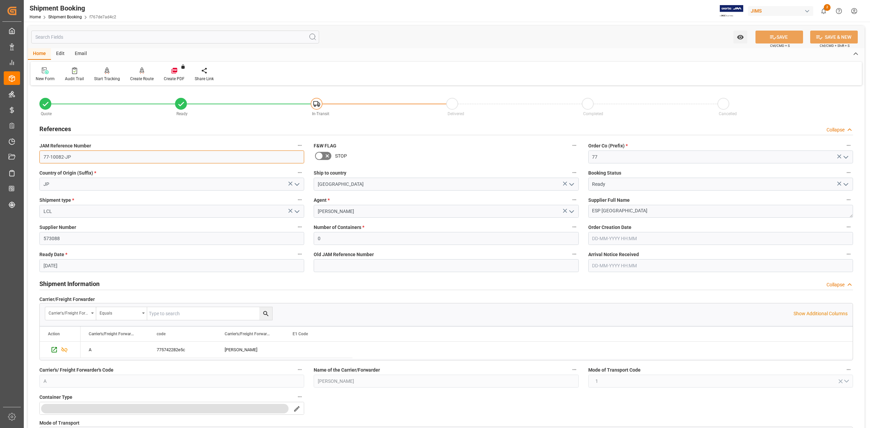
drag, startPoint x: 78, startPoint y: 157, endPoint x: -35, endPoint y: 149, distance: 113.1
click at [0, 149] on html "Created by potrace 1.15, written by Peter Selinger 2001-2017 Created by potrace…" at bounding box center [435, 214] width 870 height 428
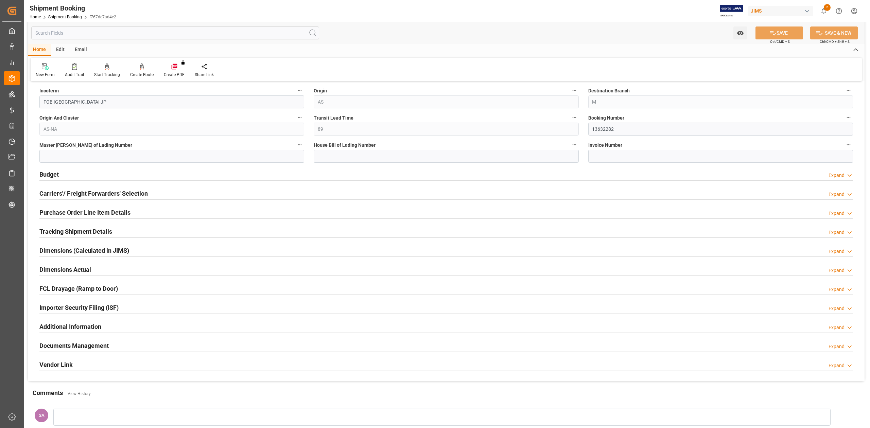
scroll to position [408, 0]
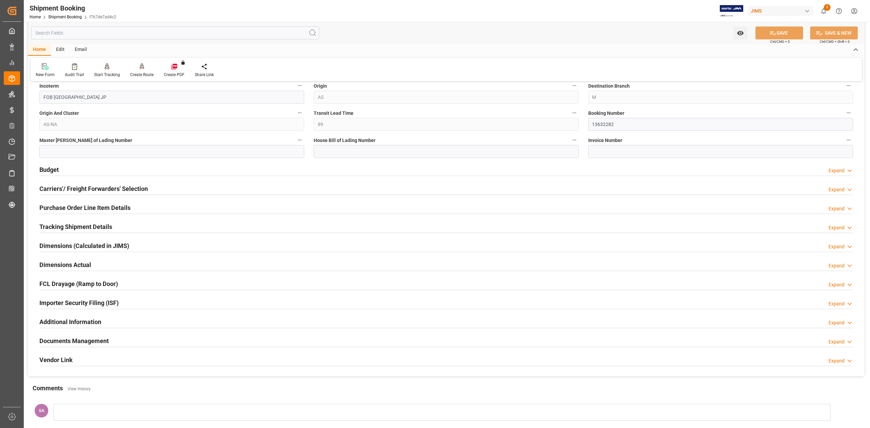
click at [54, 171] on h2 "Budget" at bounding box center [48, 169] width 19 height 9
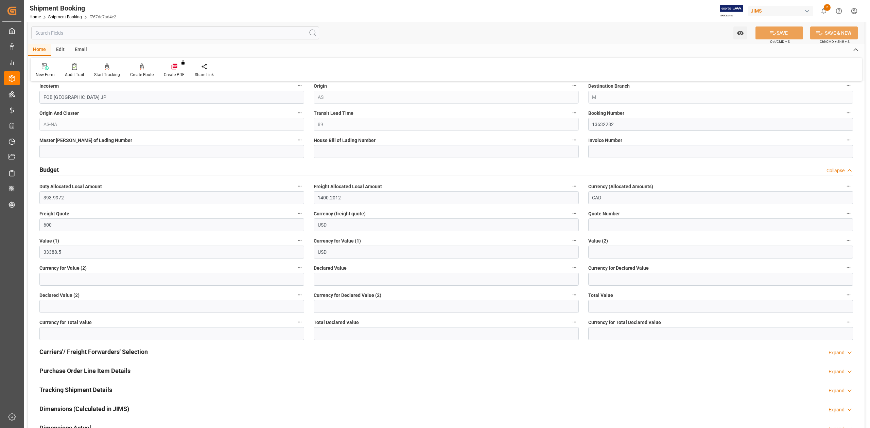
click at [48, 172] on h2 "Budget" at bounding box center [48, 169] width 19 height 9
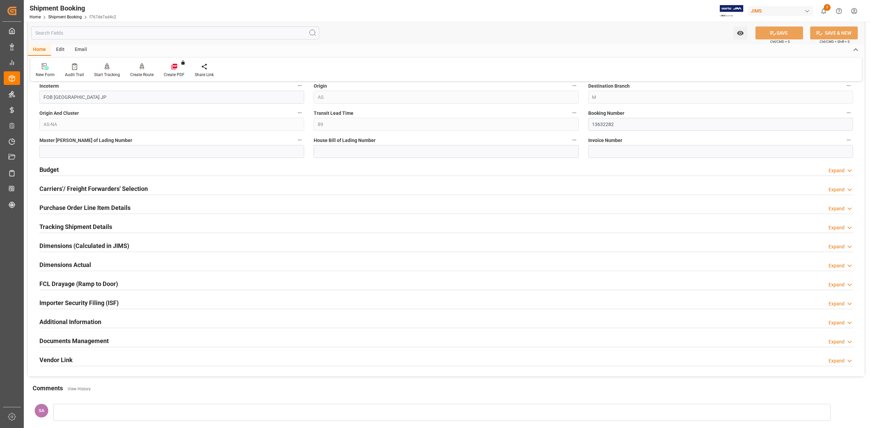
click at [69, 228] on h2 "Tracking Shipment Details" at bounding box center [75, 226] width 73 height 9
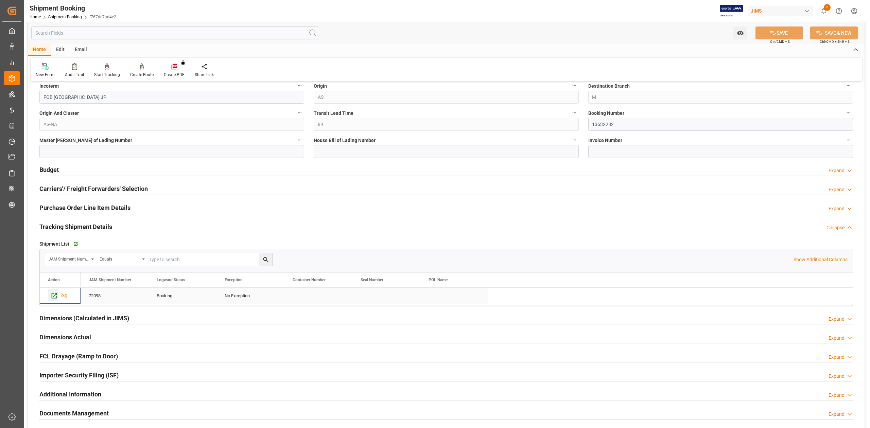
click at [51, 297] on icon "Press SPACE to select this row." at bounding box center [54, 295] width 7 height 7
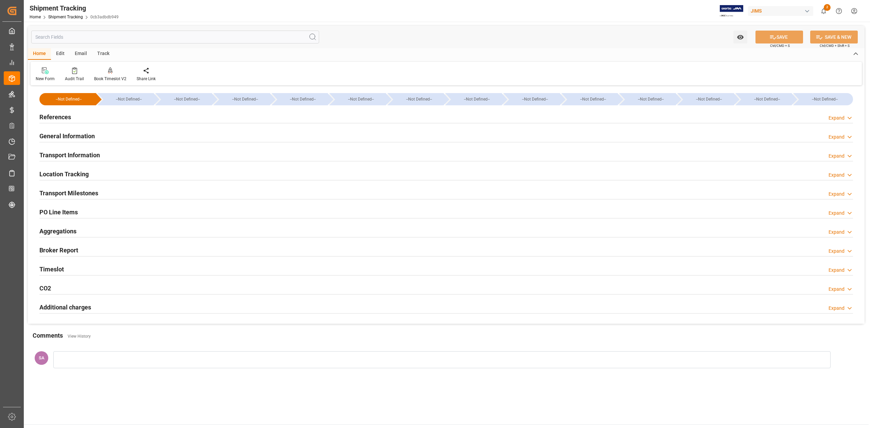
type input "[DATE] 00:00"
click at [82, 192] on h2 "Transport Milestones" at bounding box center [68, 193] width 59 height 9
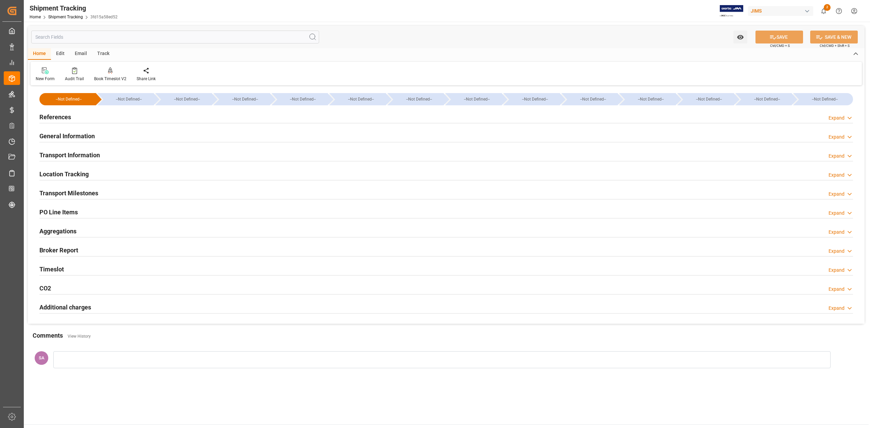
type input "[DATE] 00:00"
click at [72, 194] on h2 "Transport Milestones" at bounding box center [68, 193] width 59 height 9
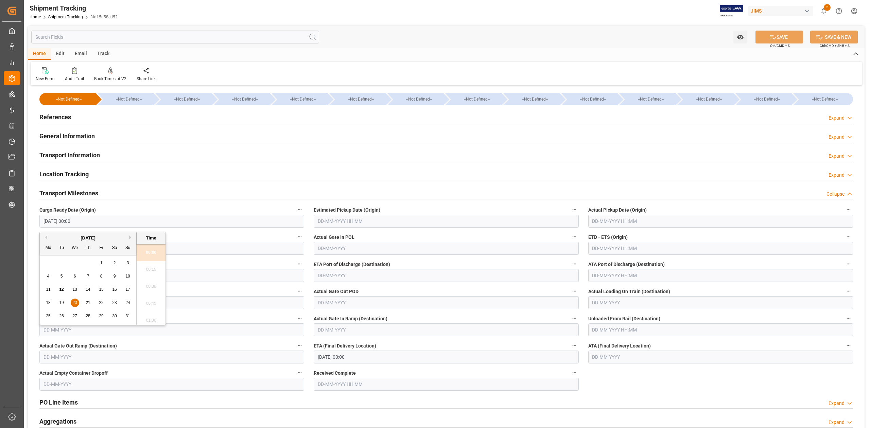
click at [86, 223] on input "20-08-2025 00:00" at bounding box center [171, 221] width 265 height 13
click at [381, 222] on input "text" at bounding box center [446, 221] width 265 height 13
type input "25-07-2025 00:00"
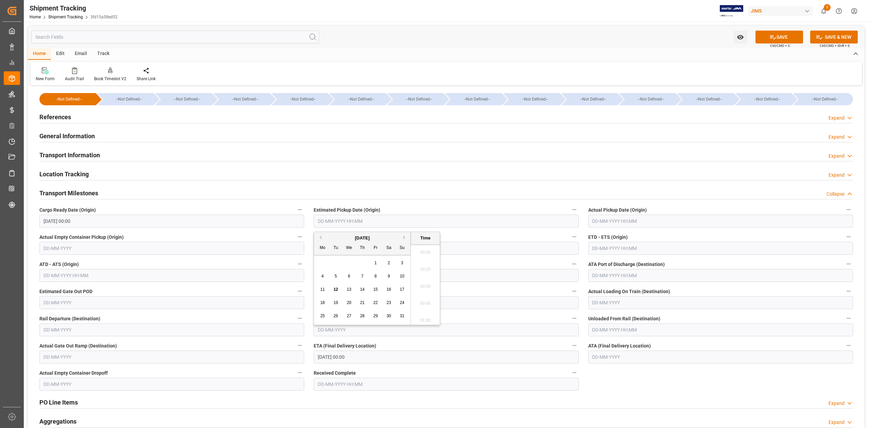
scroll to position [886, 0]
click at [636, 221] on input "text" at bounding box center [720, 221] width 265 height 13
type input "26-07-2025 00:00"
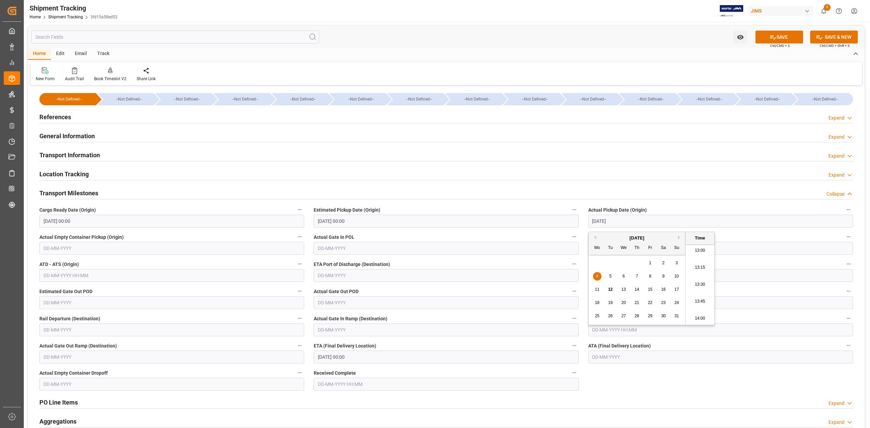
type input "04-08-2025 00:00"
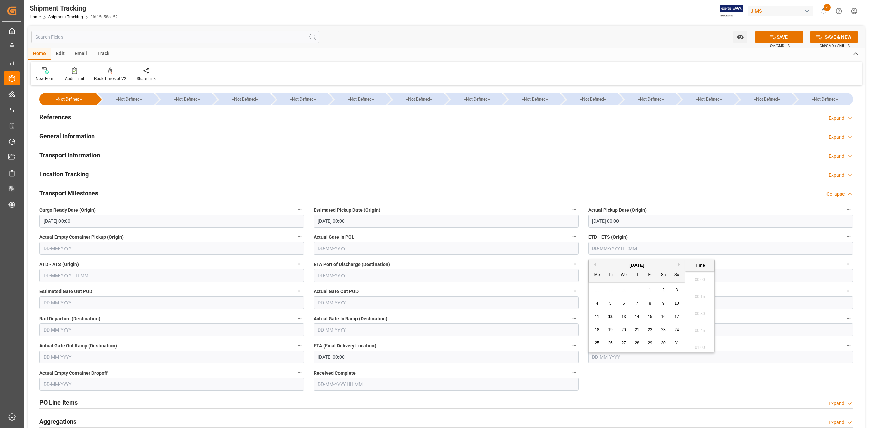
click at [635, 252] on input "text" at bounding box center [720, 248] width 265 height 13
click at [397, 356] on input "20-09-2025 00:00" at bounding box center [446, 357] width 265 height 13
type input "04-08-2025 00:00"
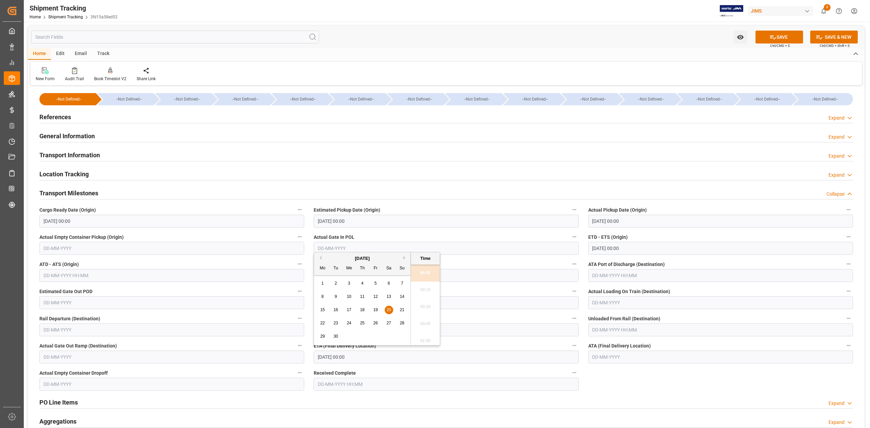
click at [318, 260] on div "September 2025" at bounding box center [362, 258] width 97 height 7
click at [318, 257] on button "Previous Month" at bounding box center [319, 258] width 4 height 4
click at [404, 258] on button "Next Month" at bounding box center [405, 258] width 4 height 4
click at [324, 297] on div "8" at bounding box center [322, 297] width 8 height 8
type input "08-09-2025 00:00"
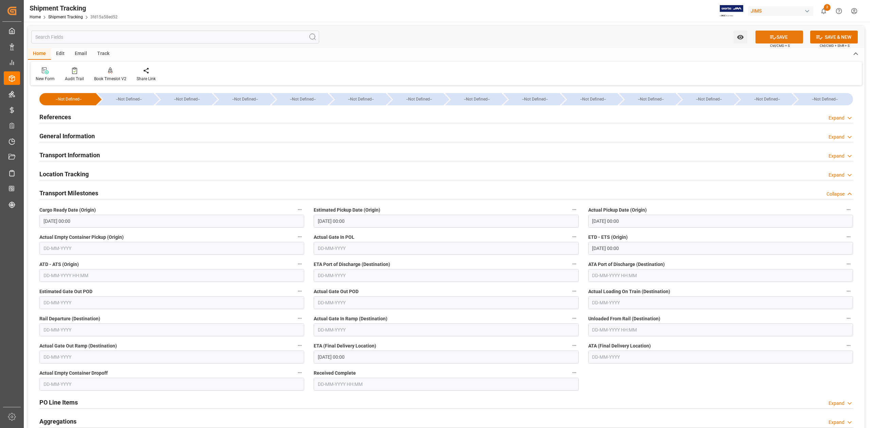
click at [780, 35] on button "SAVE" at bounding box center [779, 37] width 48 height 13
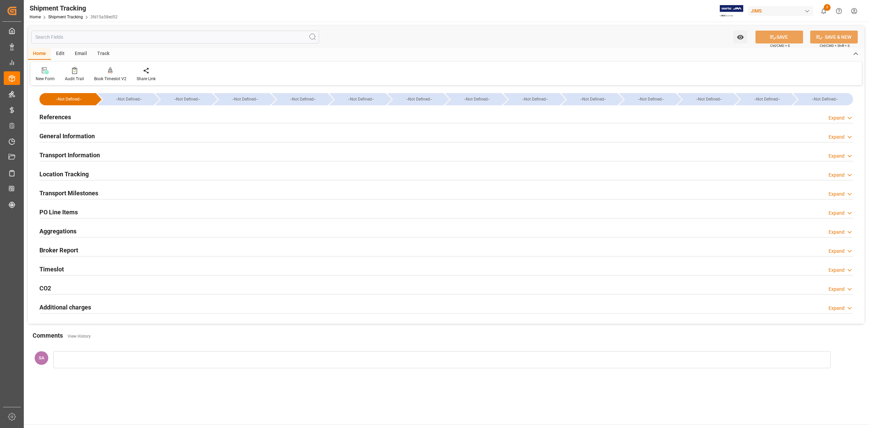
drag, startPoint x: 85, startPoint y: 193, endPoint x: 100, endPoint y: 197, distance: 15.3
click at [85, 193] on h2 "Transport Milestones" at bounding box center [68, 193] width 59 height 9
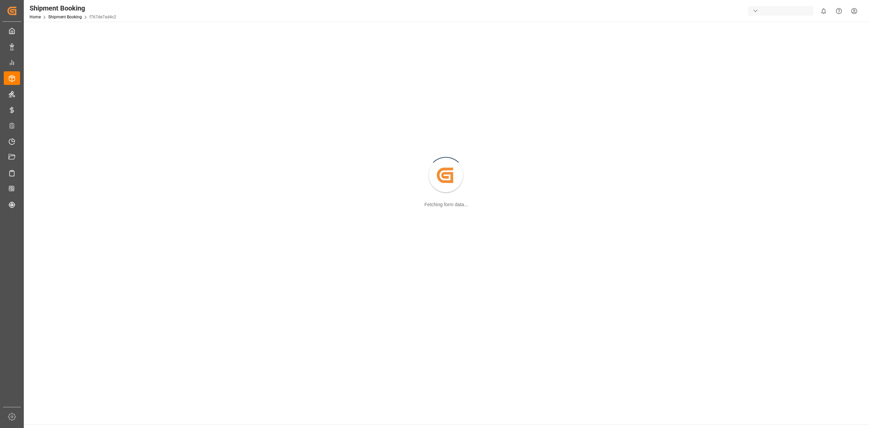
scroll to position [74, 0]
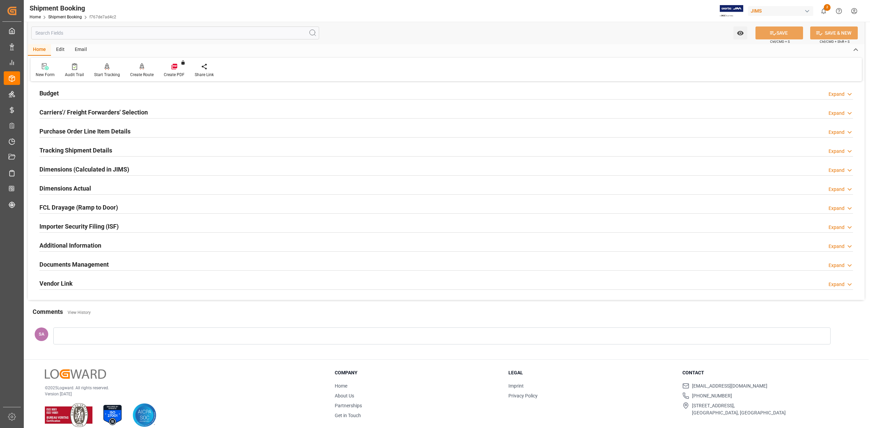
click at [97, 262] on h2 "Documents Management" at bounding box center [73, 264] width 69 height 9
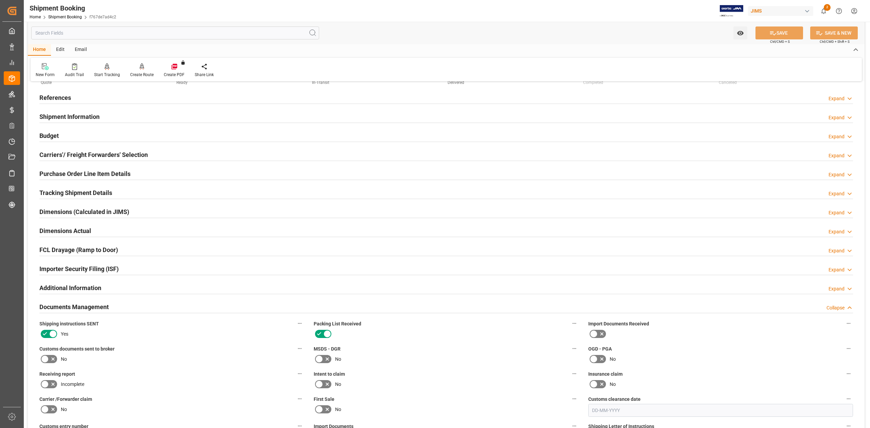
scroll to position [0, 0]
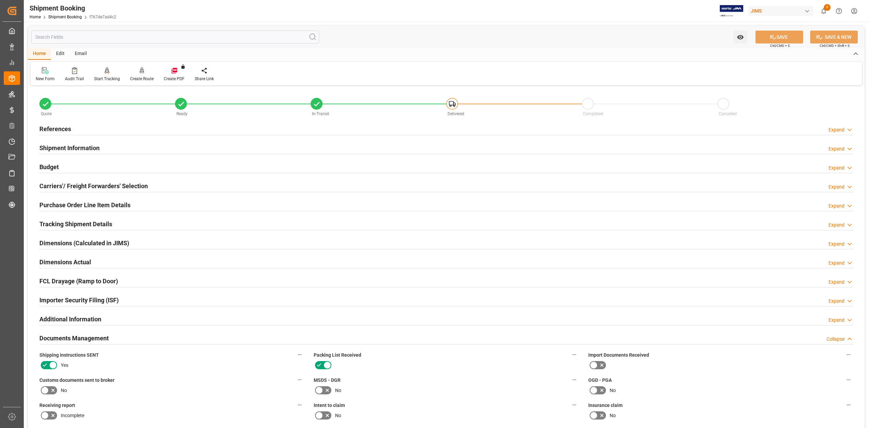
click at [58, 127] on h2 "References" at bounding box center [55, 128] width 32 height 9
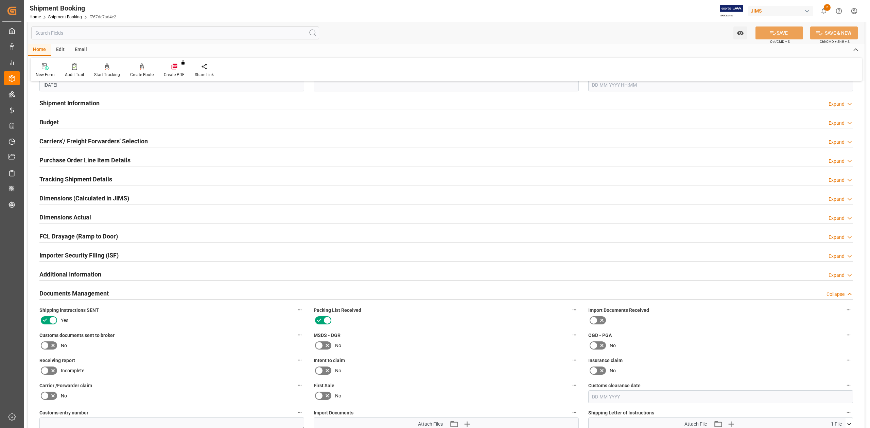
scroll to position [181, 0]
click at [56, 119] on h2 "Budget" at bounding box center [48, 121] width 19 height 9
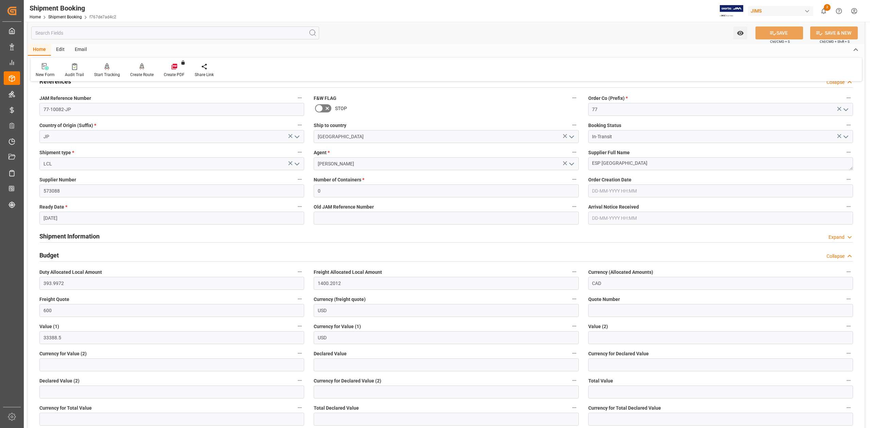
scroll to position [0, 0]
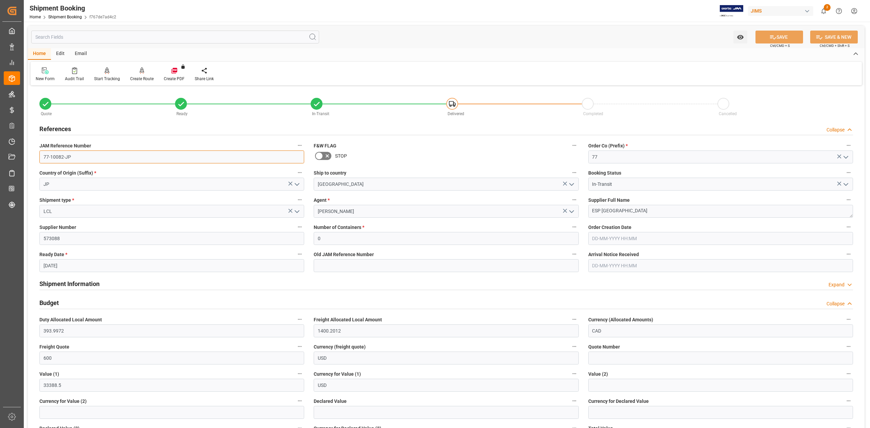
click at [90, 158] on input "77-10082-JP" at bounding box center [171, 157] width 265 height 13
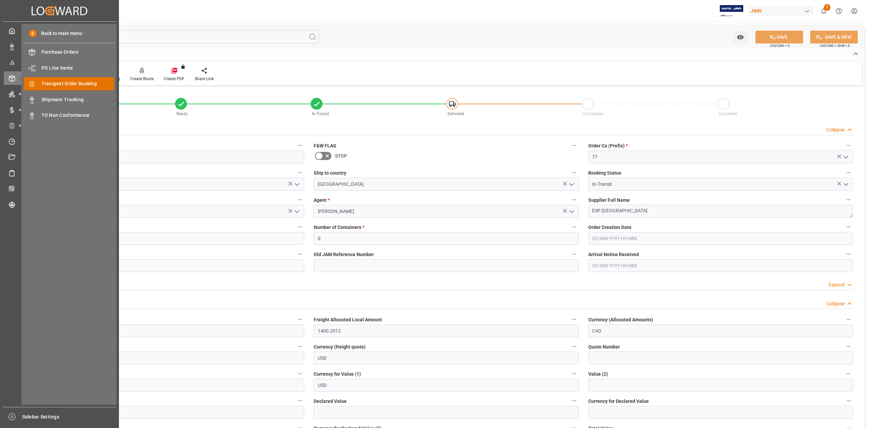
click at [51, 86] on span "Transport Order Booking" at bounding box center [77, 83] width 73 height 7
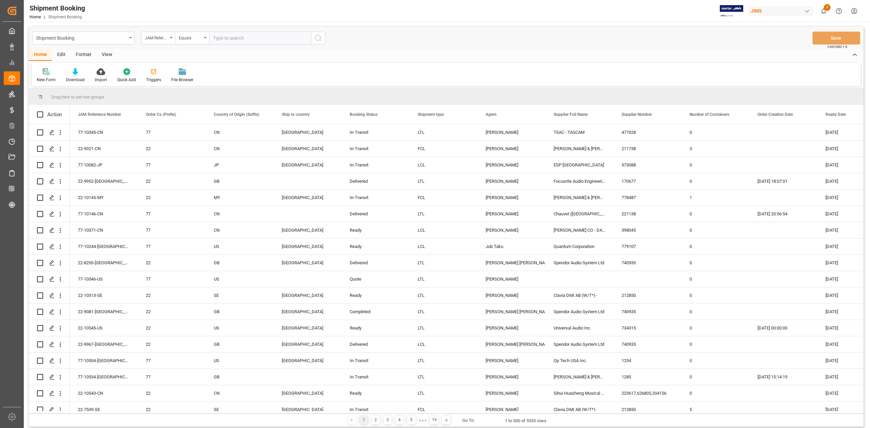
click at [47, 79] on div "New Form" at bounding box center [46, 80] width 19 height 6
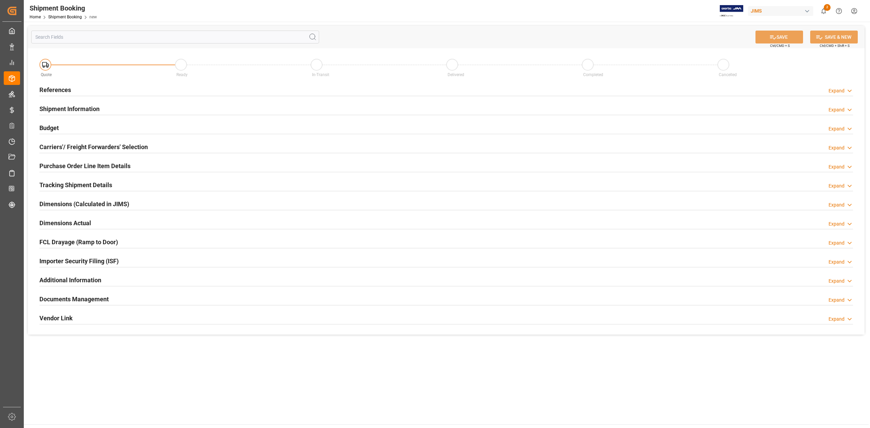
click at [58, 92] on h2 "References" at bounding box center [55, 89] width 32 height 9
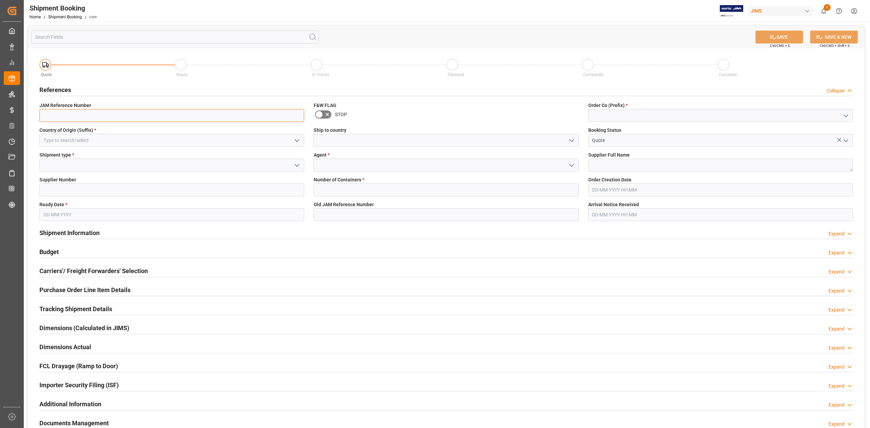
click at [169, 115] on input at bounding box center [171, 115] width 265 height 13
click at [615, 114] on input at bounding box center [720, 115] width 265 height 13
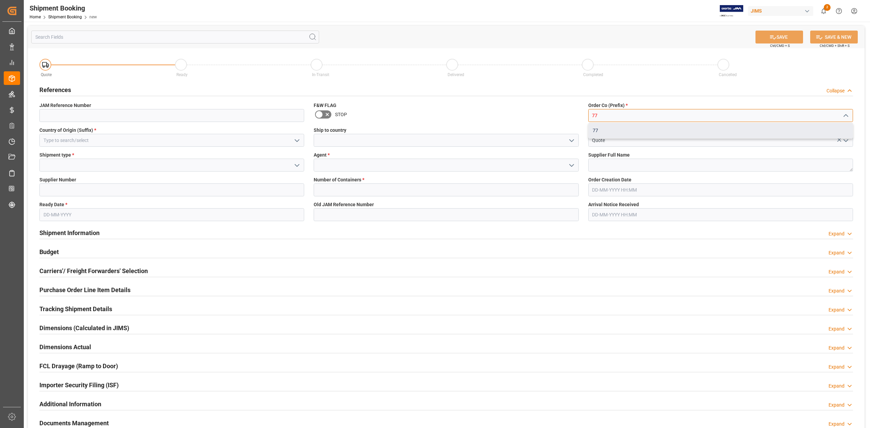
click at [595, 132] on div "77" at bounding box center [721, 130] width 264 height 15
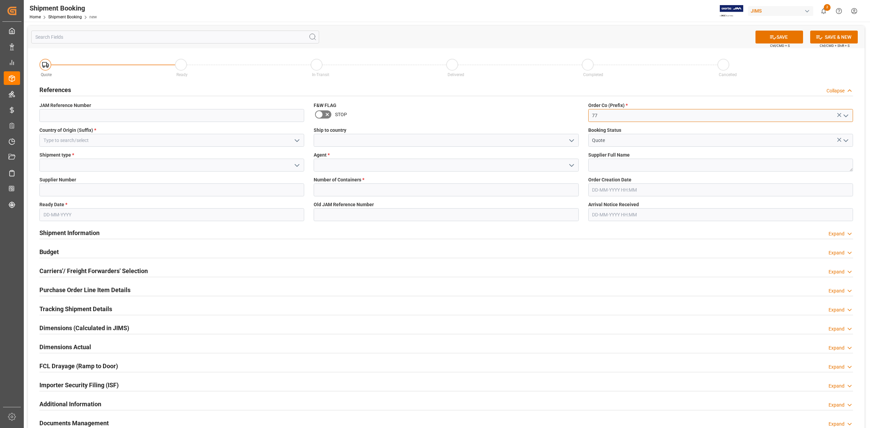
type input "77"
click at [182, 142] on input at bounding box center [171, 140] width 265 height 13
click at [178, 151] on div "CN" at bounding box center [172, 155] width 264 height 15
type input "CN"
click at [358, 139] on input at bounding box center [446, 140] width 265 height 13
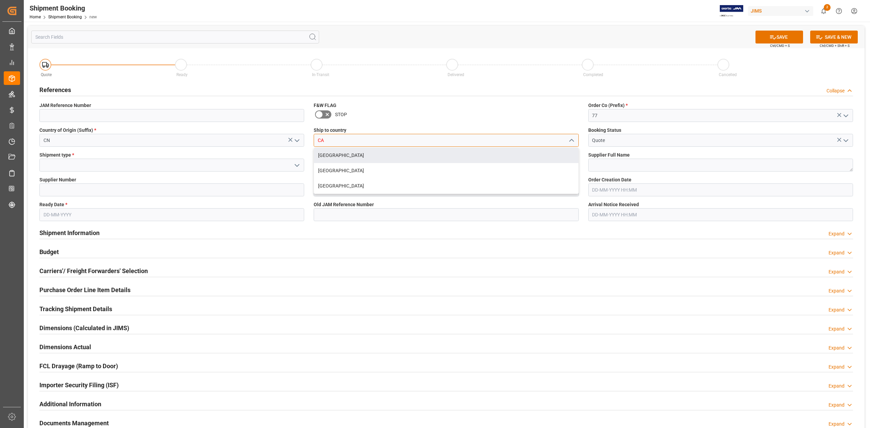
click at [351, 156] on div "[GEOGRAPHIC_DATA]" at bounding box center [446, 155] width 264 height 15
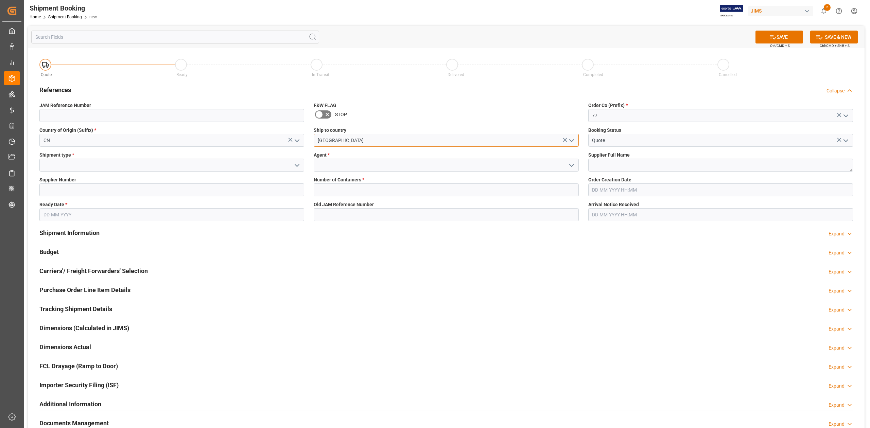
type input "[GEOGRAPHIC_DATA]"
click at [109, 167] on input at bounding box center [171, 165] width 265 height 13
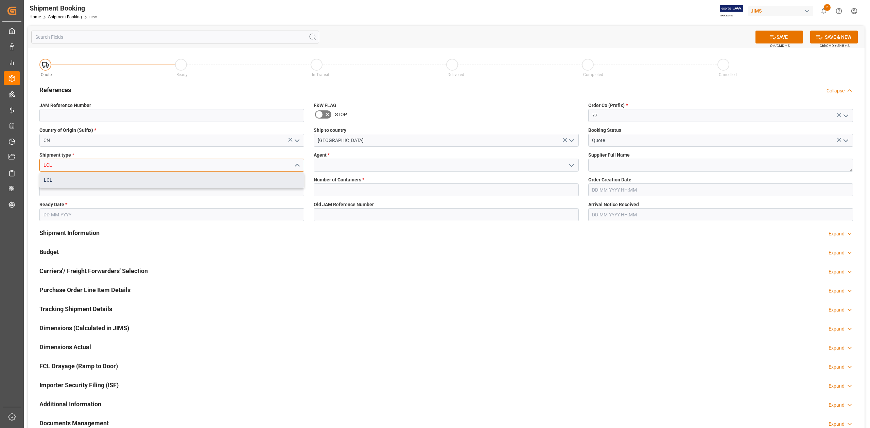
click at [79, 182] on div "LCL" at bounding box center [172, 180] width 264 height 15
type input "LCL"
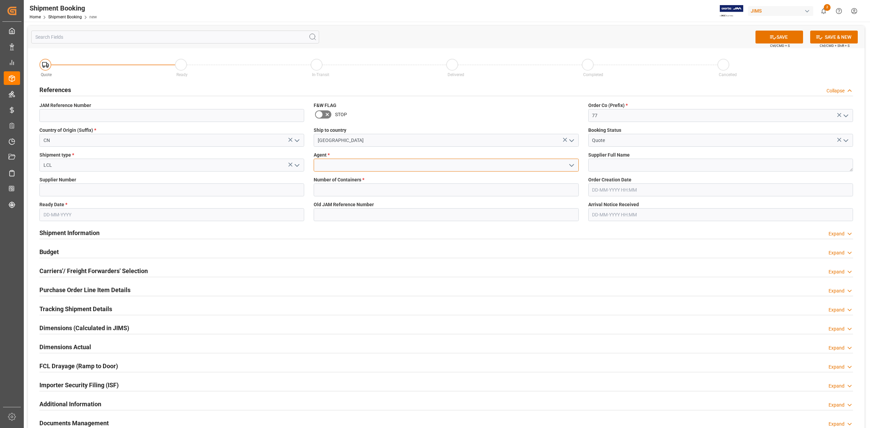
click at [362, 163] on input at bounding box center [446, 165] width 265 height 13
click at [368, 182] on div "[PERSON_NAME]" at bounding box center [446, 180] width 264 height 15
type input "[PERSON_NAME]"
click at [628, 167] on textarea at bounding box center [720, 165] width 265 height 13
click at [638, 164] on textarea at bounding box center [720, 165] width 265 height 13
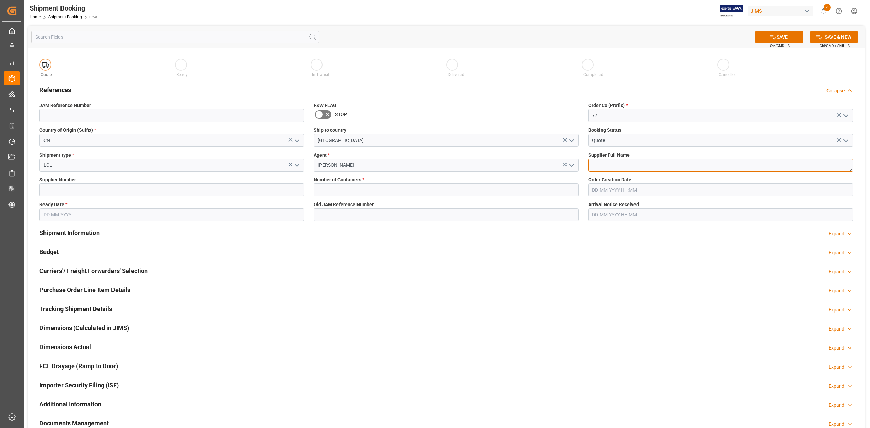
paste textarea "GEWA Music GmbH (Cor-Tek)"
type textarea "GEWA Music GmbH (Cor-Tek)"
click at [71, 188] on input at bounding box center [171, 190] width 265 height 13
paste input "GEWA Music GmbH (Cor-Tek)"
type input "GEWA Music GmbH (Cor-Tek)"
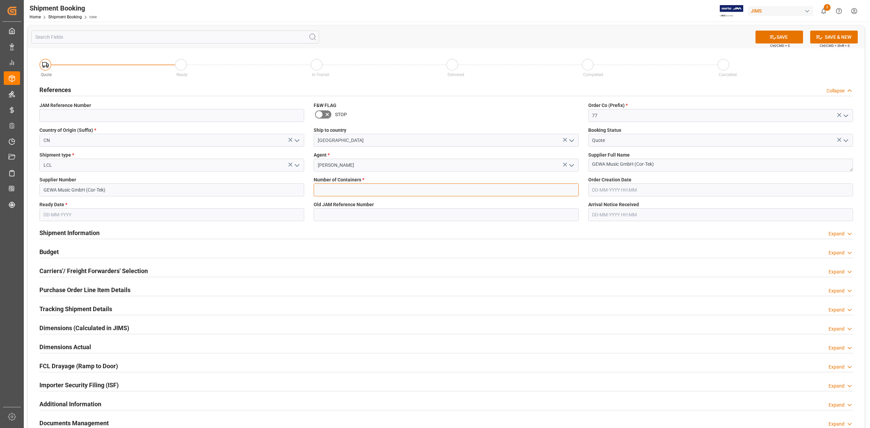
click at [352, 191] on input "text" at bounding box center [446, 190] width 265 height 13
type input "0"
click at [636, 192] on input "text" at bounding box center [720, 190] width 265 height 13
click at [64, 213] on input "text" at bounding box center [171, 214] width 265 height 13
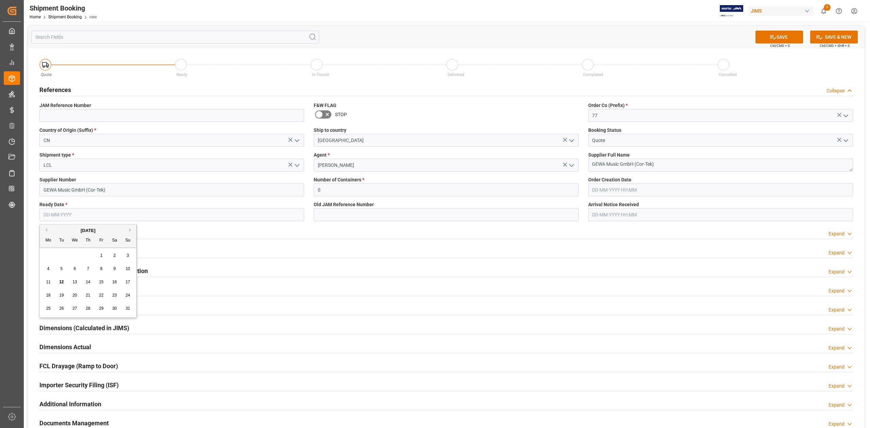
click at [101, 309] on span "29" at bounding box center [101, 308] width 4 height 5
type input "[DATE]"
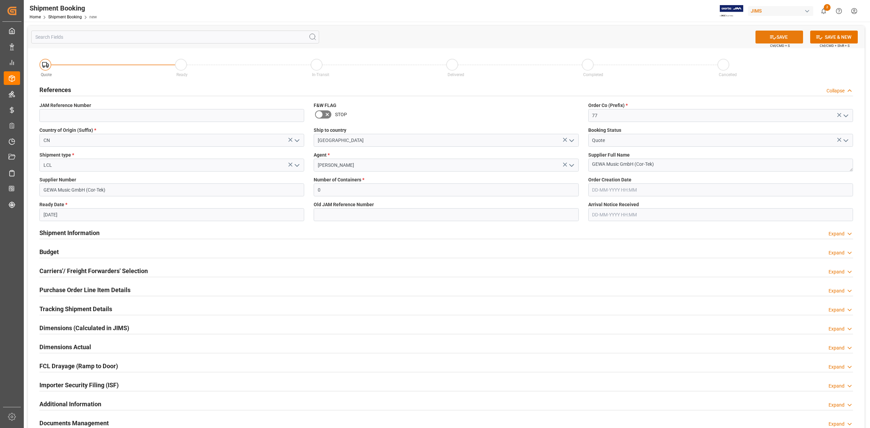
click at [790, 35] on button "SAVE" at bounding box center [779, 37] width 48 height 13
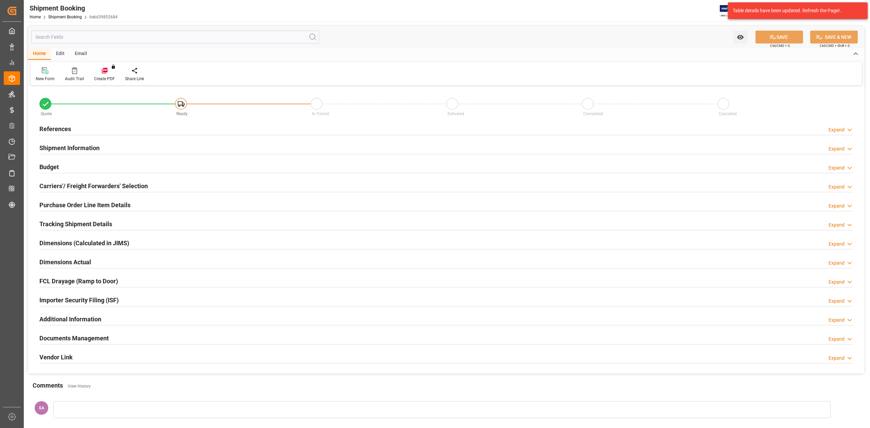
type input "0"
type input "[DATE]"
click at [52, 128] on h2 "References" at bounding box center [55, 128] width 32 height 9
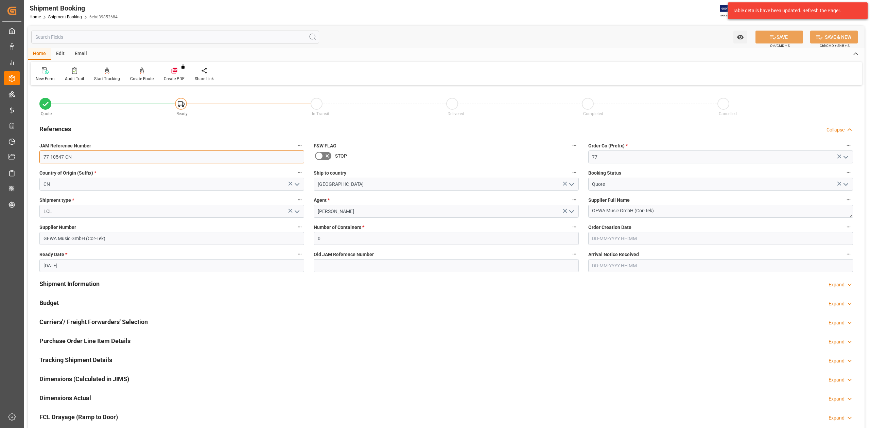
click at [77, 158] on input "77-10547-CN" at bounding box center [171, 157] width 265 height 13
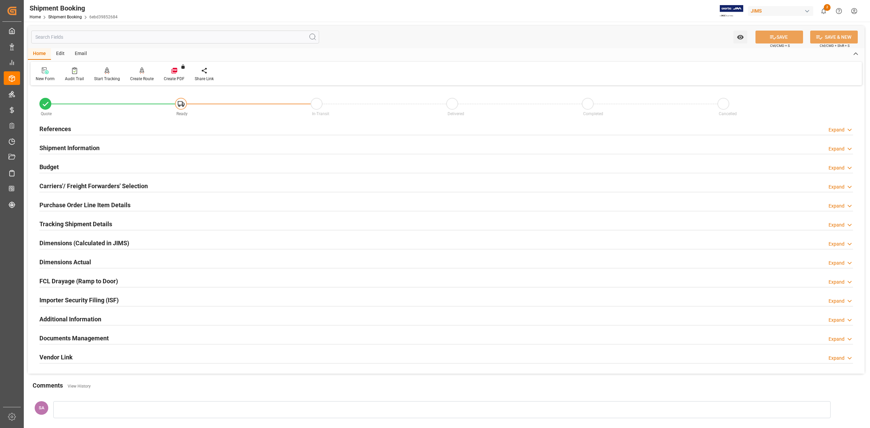
drag, startPoint x: 77, startPoint y: 259, endPoint x: 83, endPoint y: 269, distance: 12.2
click at [77, 259] on h2 "Dimensions Actual" at bounding box center [65, 262] width 52 height 9
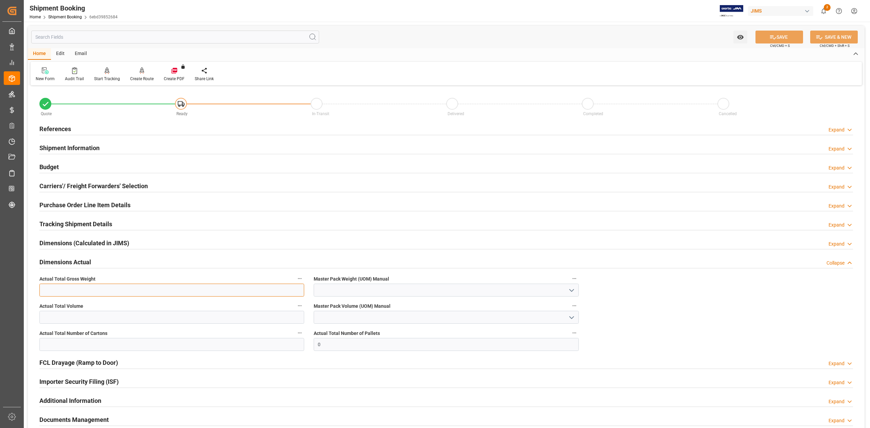
click at [72, 291] on input "text" at bounding box center [171, 290] width 265 height 13
click at [173, 318] on input "text" at bounding box center [171, 317] width 265 height 13
type input "5.76"
click at [165, 347] on input "text" at bounding box center [171, 344] width 265 height 13
type input "66"
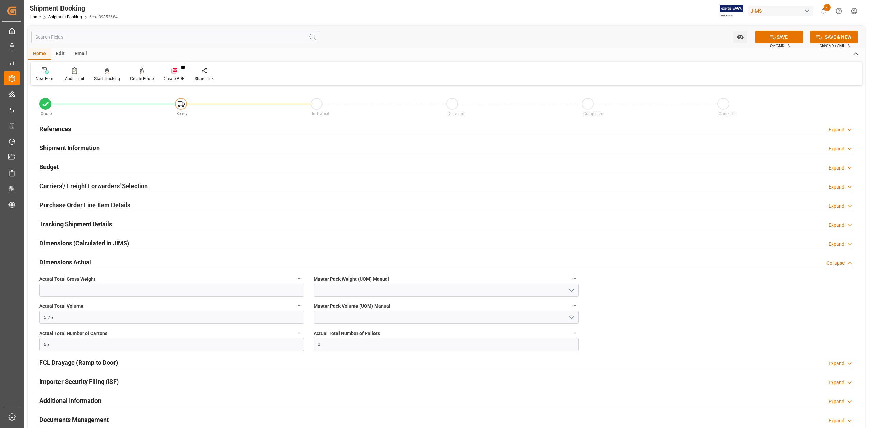
click at [63, 148] on h2 "Shipment Information" at bounding box center [69, 147] width 60 height 9
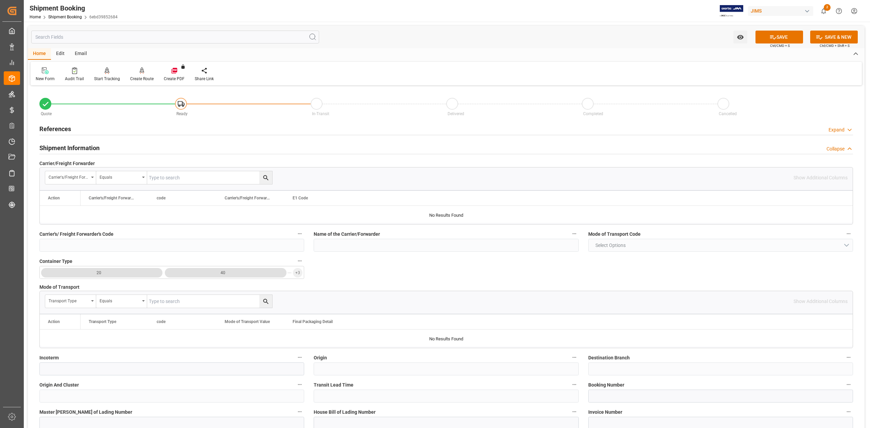
click at [73, 150] on h2 "Shipment Information" at bounding box center [69, 147] width 60 height 9
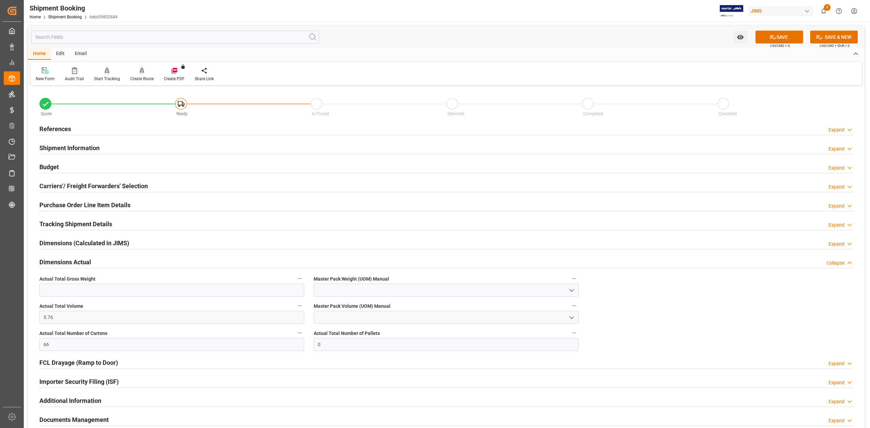
click at [63, 129] on h2 "References" at bounding box center [55, 128] width 32 height 9
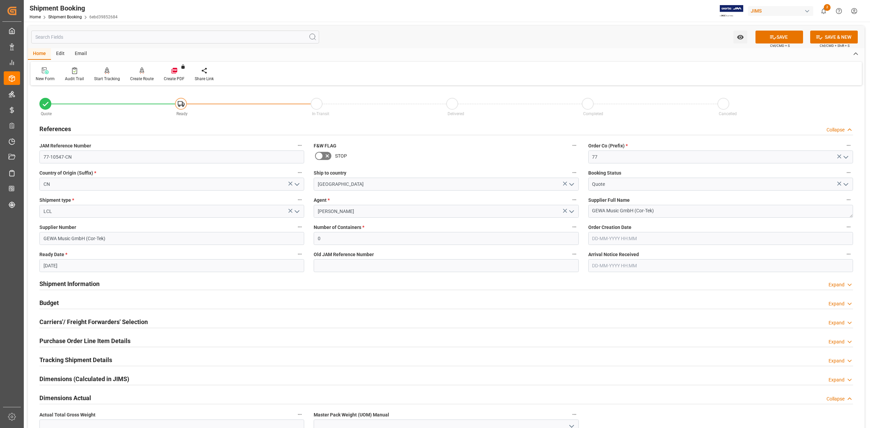
click at [79, 268] on input "29-08-2025" at bounding box center [171, 265] width 265 height 13
click at [87, 345] on span "21" at bounding box center [88, 346] width 4 height 5
type input "[DATE]"
click at [786, 41] on button "SAVE" at bounding box center [779, 37] width 48 height 13
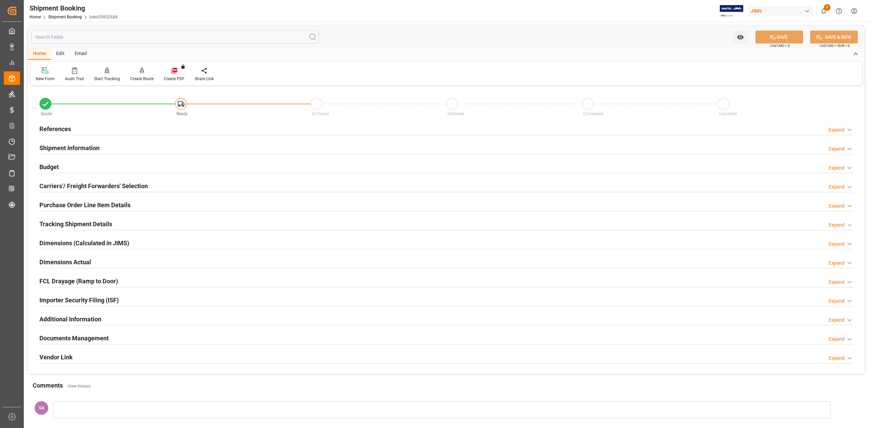
click at [53, 167] on h2 "Budget" at bounding box center [48, 166] width 19 height 9
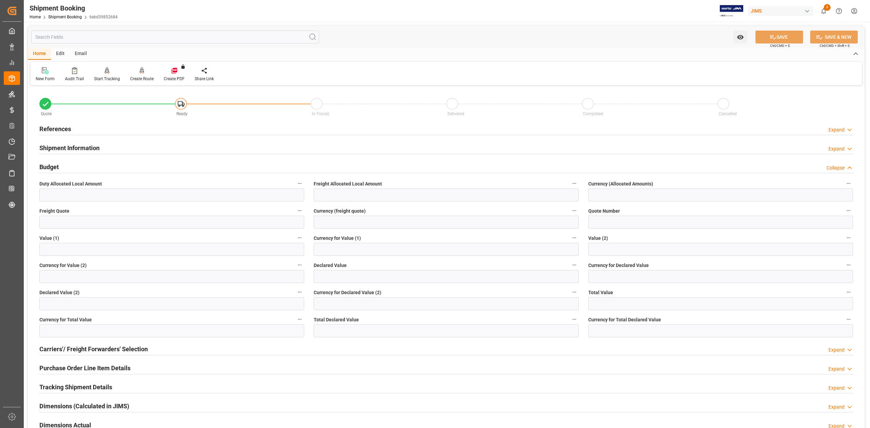
click at [53, 167] on h2 "Budget" at bounding box center [48, 166] width 19 height 9
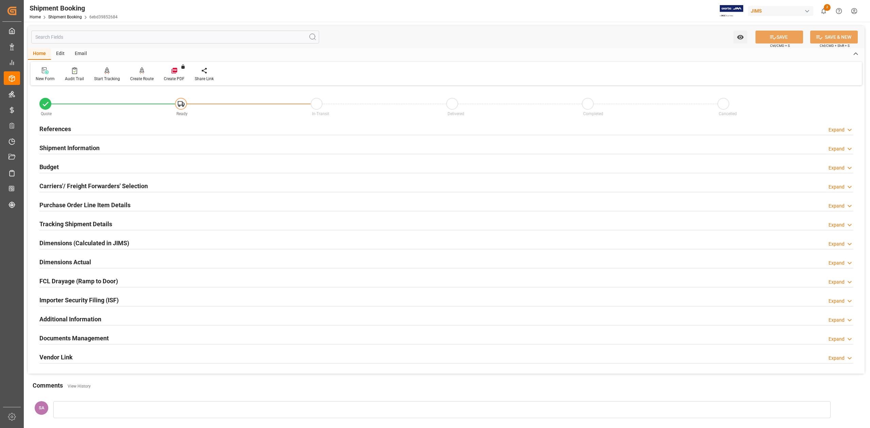
click at [83, 261] on h2 "Dimensions Actual" at bounding box center [65, 262] width 52 height 9
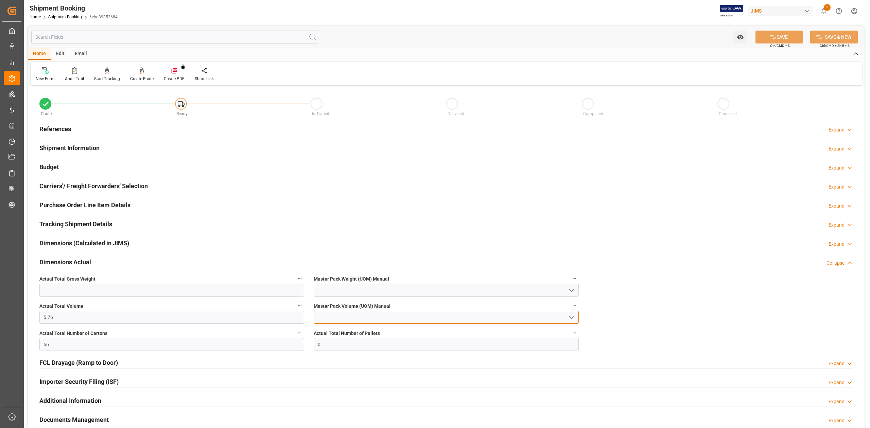
click at [337, 316] on input at bounding box center [446, 317] width 265 height 13
click at [332, 332] on div "CBM" at bounding box center [446, 332] width 264 height 15
type input "CBM"
click at [785, 39] on button "SAVE" at bounding box center [779, 37] width 48 height 13
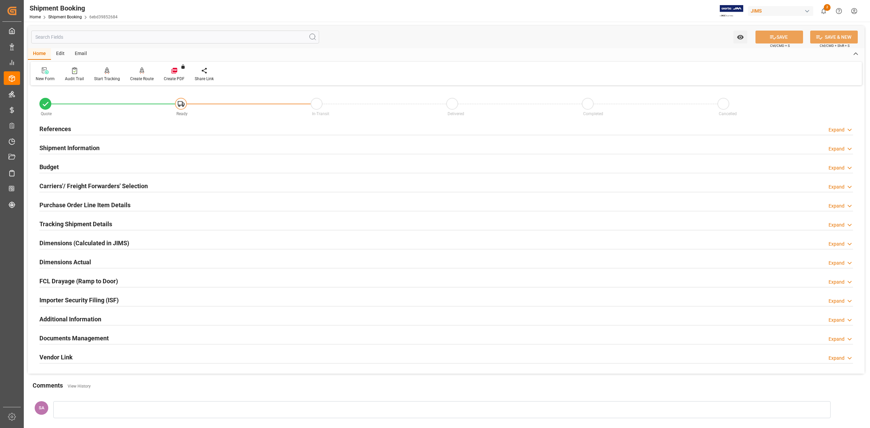
click at [62, 127] on h2 "References" at bounding box center [55, 128] width 32 height 9
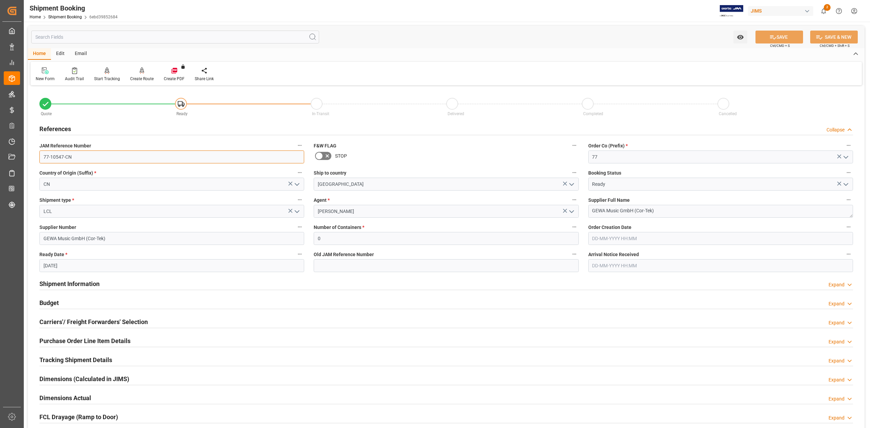
click at [89, 152] on input "77-10547-CN" at bounding box center [171, 157] width 265 height 13
click at [57, 156] on input "77-10547-CN" at bounding box center [171, 157] width 265 height 13
click at [58, 159] on input "77-10547-CN" at bounding box center [171, 157] width 265 height 13
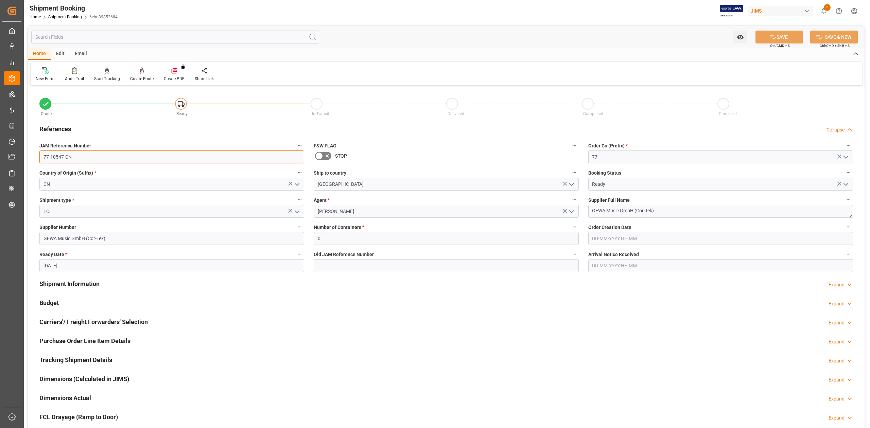
click at [58, 159] on input "77-10547-CN" at bounding box center [171, 157] width 265 height 13
click at [83, 151] on input "77-10547-CN" at bounding box center [171, 157] width 265 height 13
click at [82, 151] on input "77-10547-CN" at bounding box center [171, 157] width 265 height 13
click at [86, 157] on input "77-10547-CN" at bounding box center [171, 157] width 265 height 13
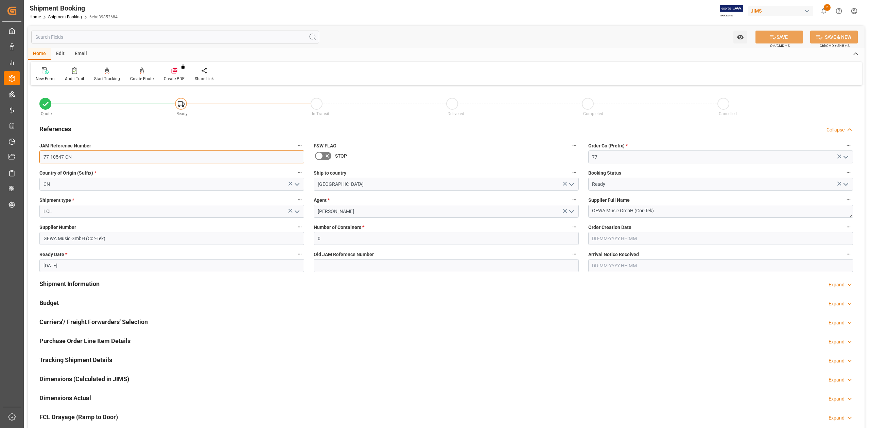
click at [86, 157] on input "77-10547-CN" at bounding box center [171, 157] width 265 height 13
click at [86, 156] on input "77-10547-CN" at bounding box center [171, 157] width 265 height 13
click at [671, 213] on textarea "GEWA Music GmbH (Cor-Tek)" at bounding box center [720, 211] width 265 height 13
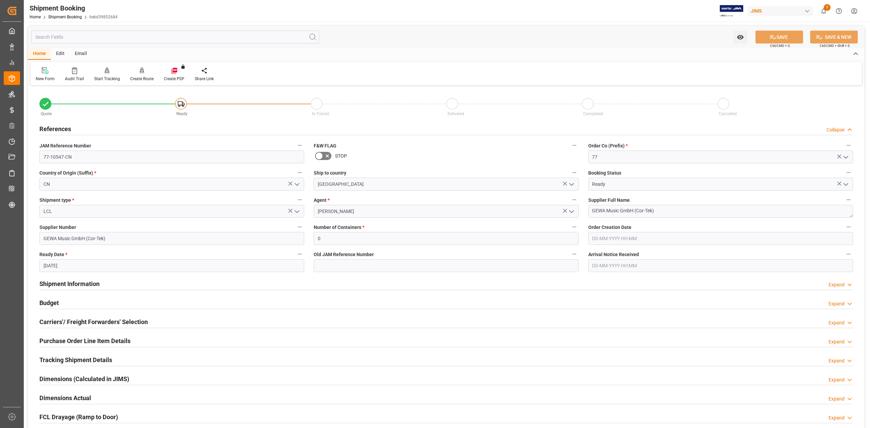
drag, startPoint x: 65, startPoint y: 323, endPoint x: 86, endPoint y: 318, distance: 21.5
click at [65, 323] on h2 "Carriers'/ Freight Forwarders' Selection" at bounding box center [93, 321] width 108 height 9
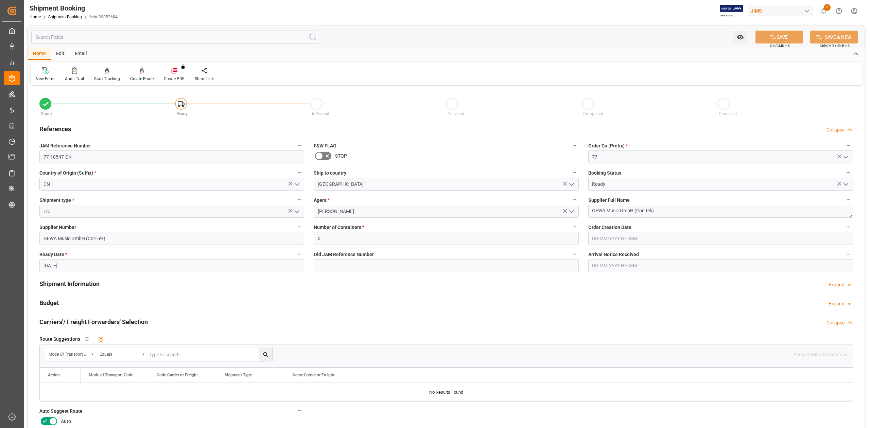
scroll to position [45, 0]
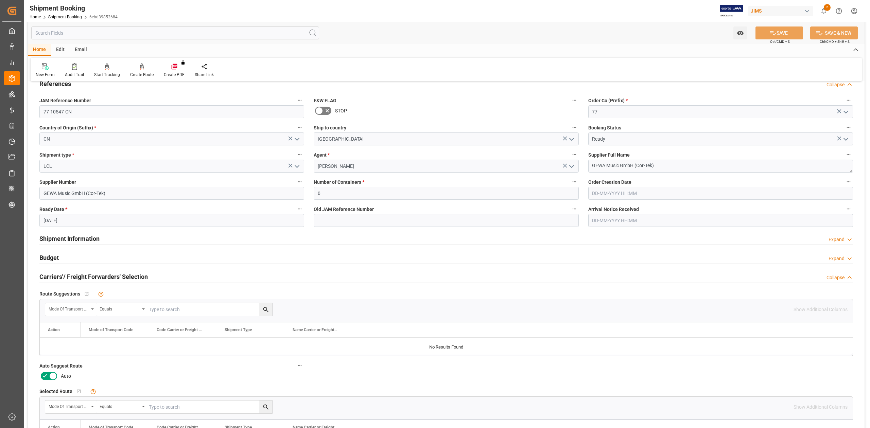
click at [55, 376] on icon at bounding box center [53, 376] width 8 height 8
click at [0, 0] on input "checkbox" at bounding box center [0, 0] width 0 height 0
click at [774, 34] on icon at bounding box center [772, 33] width 7 height 7
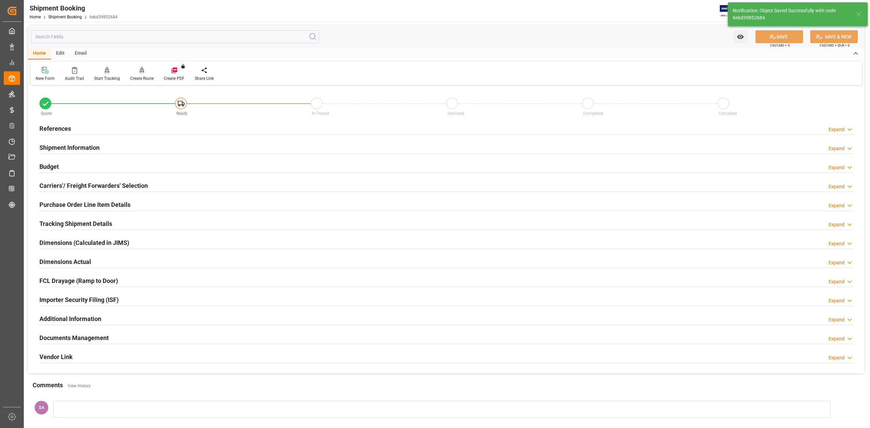
scroll to position [0, 0]
click at [139, 74] on div "Create Route" at bounding box center [142, 74] width 34 height 15
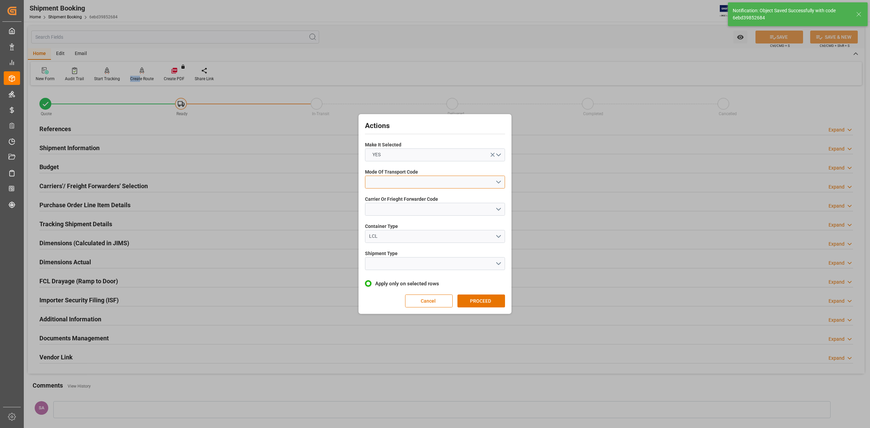
click at [404, 182] on button "open menu" at bounding box center [435, 182] width 140 height 13
click at [403, 183] on div "1- OCEAN" at bounding box center [434, 184] width 139 height 14
click at [409, 211] on button "open menu" at bounding box center [435, 209] width 140 height 13
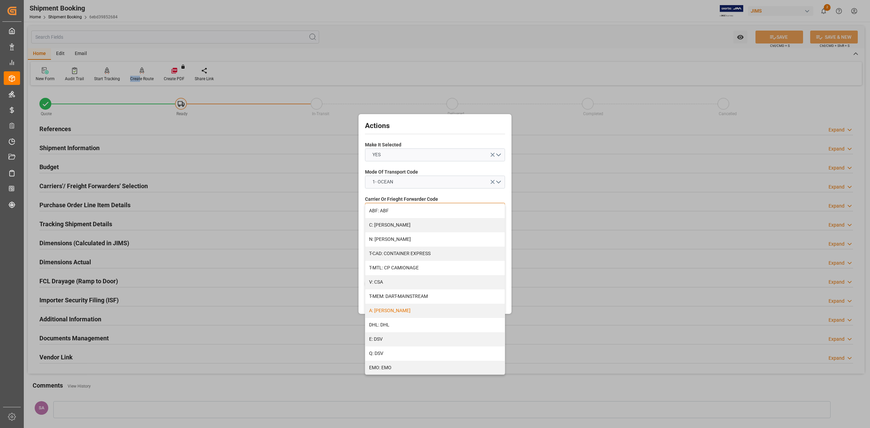
click at [389, 312] on div "A: DELMAR" at bounding box center [434, 311] width 139 height 14
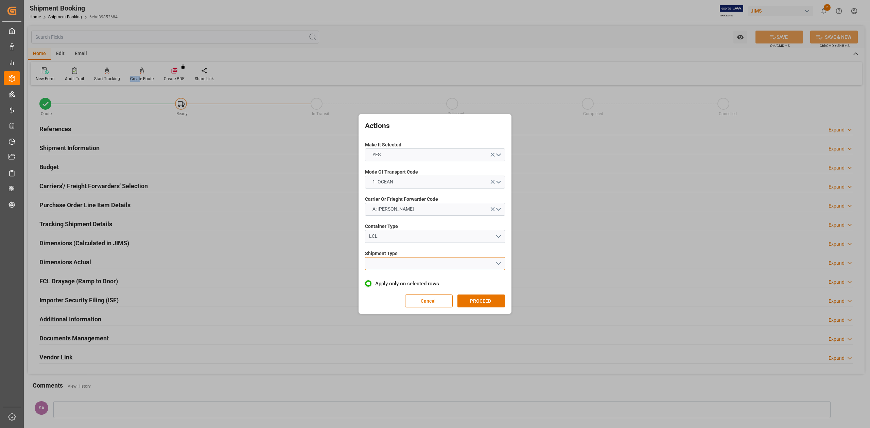
click at [378, 268] on button "open menu" at bounding box center [435, 263] width 140 height 13
click at [388, 279] on div "LCL" at bounding box center [434, 280] width 139 height 14
click at [481, 302] on button "PROCEED" at bounding box center [481, 301] width 48 height 13
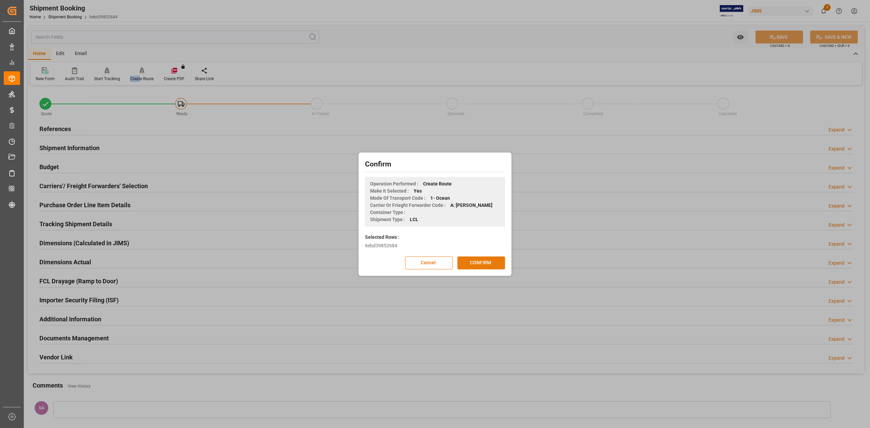
click at [472, 268] on button "CONFIRM" at bounding box center [481, 263] width 48 height 13
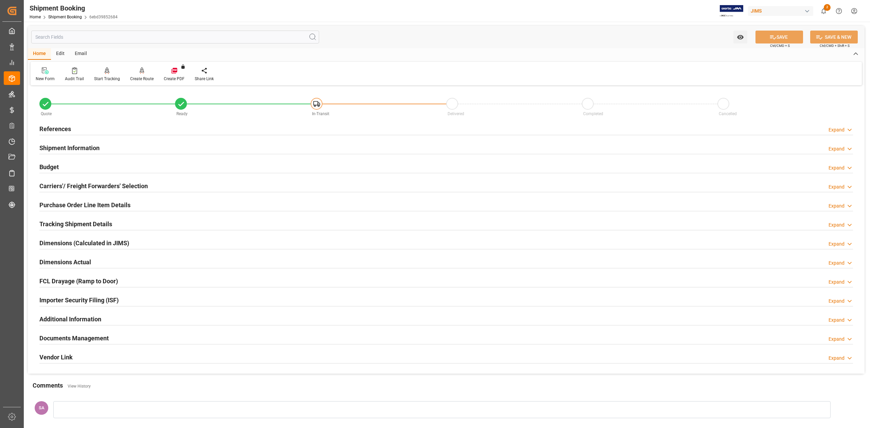
click at [95, 339] on h2 "Documents Management" at bounding box center [73, 338] width 69 height 9
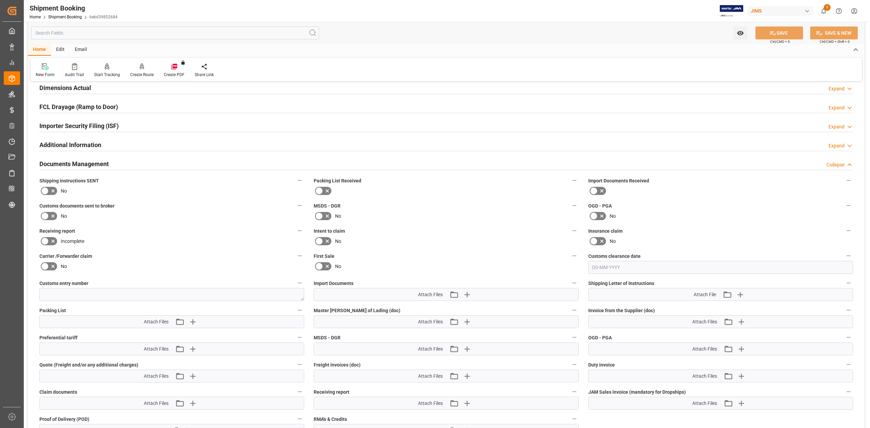
scroll to position [226, 0]
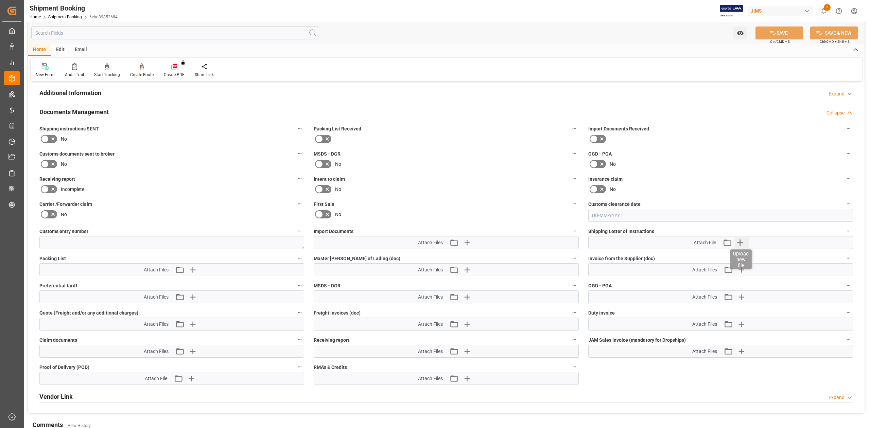
click at [737, 242] on icon "button" at bounding box center [740, 243] width 6 height 6
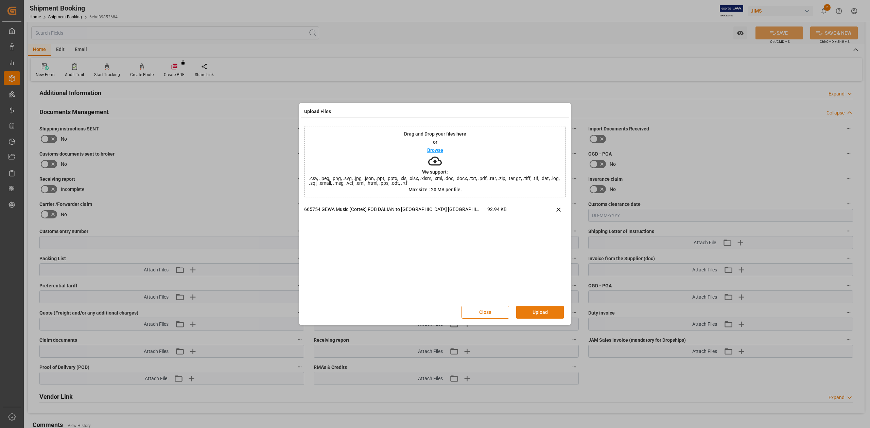
click at [537, 318] on button "Upload" at bounding box center [540, 312] width 48 height 13
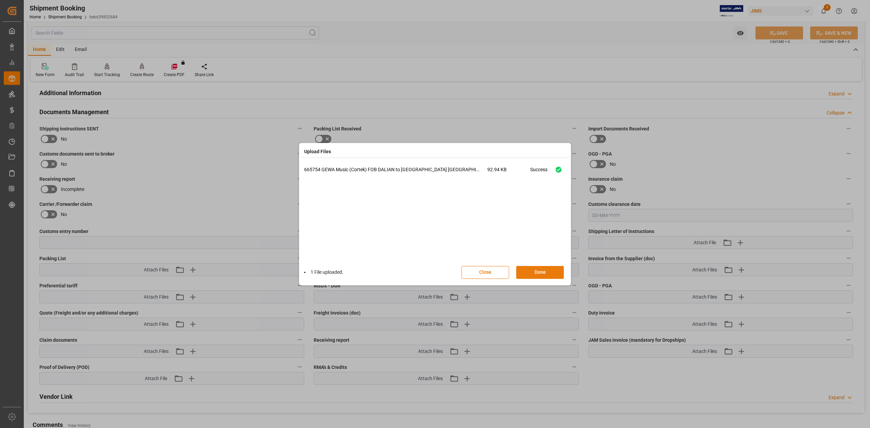
click at [533, 269] on button "Done" at bounding box center [540, 272] width 48 height 13
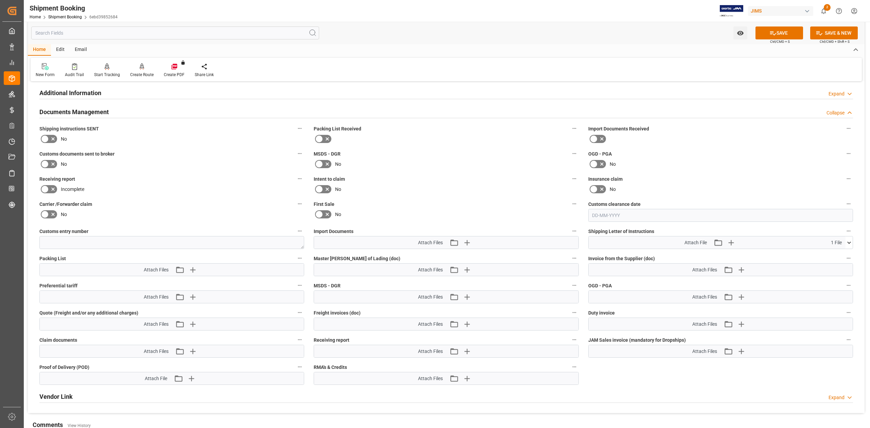
click at [48, 135] on icon at bounding box center [45, 139] width 8 height 8
click at [0, 0] on input "checkbox" at bounding box center [0, 0] width 0 height 0
click at [771, 37] on button "SAVE" at bounding box center [779, 33] width 48 height 13
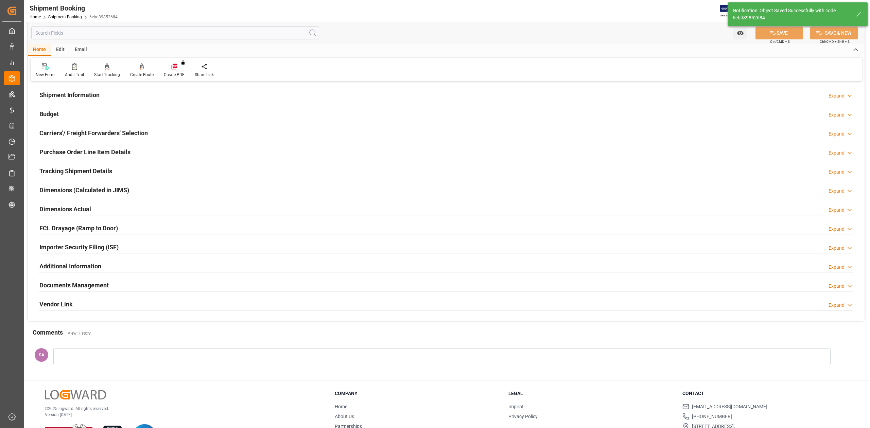
scroll to position [0, 0]
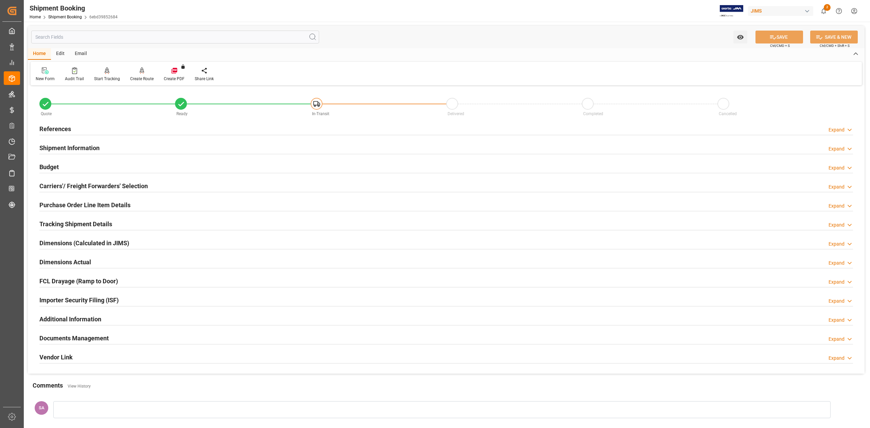
click at [83, 53] on div "Email" at bounding box center [81, 54] width 22 height 12
click at [47, 73] on icon at bounding box center [45, 71] width 9 height 5
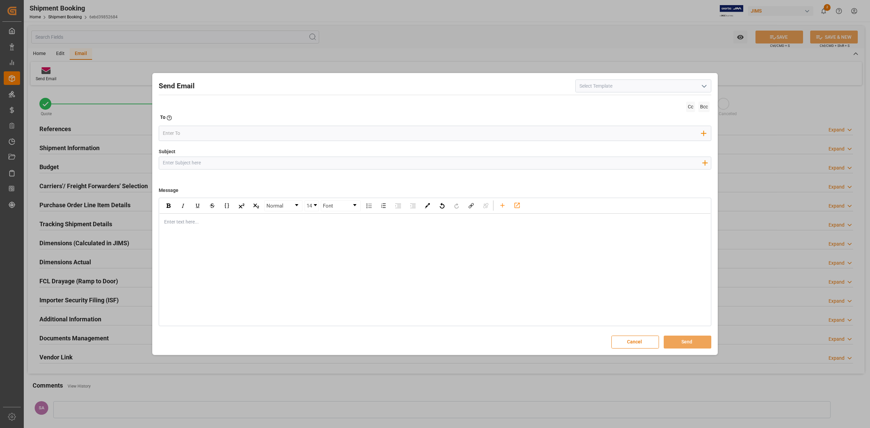
click at [697, 86] on input at bounding box center [643, 86] width 136 height 13
click at [704, 86] on icon "open menu" at bounding box center [704, 86] width 8 height 8
click at [632, 102] on div "2BOOK - Ocean - Air freight" at bounding box center [643, 100] width 135 height 15
type input "2BOOK - Ocean - Air freight"
type input "2BOOK {{jamReferenceNumber}} {{supplierFullName}} Ship from: {{country}} Ship t…"
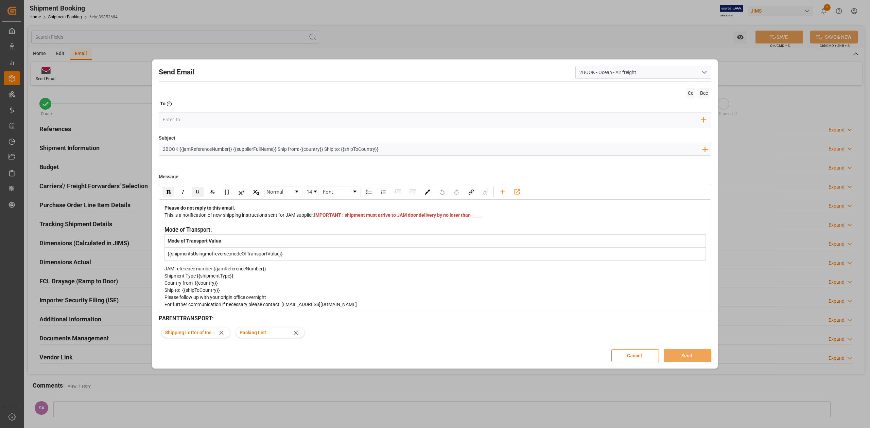
click at [297, 334] on icon at bounding box center [296, 333] width 4 height 4
click at [325, 218] on span "IMPORTANT : shipment must arrive to JAM door delivery by no later than _____" at bounding box center [398, 214] width 168 height 5
click at [329, 218] on span "IMPORTANT : shipment must arrive to JAM door delivery by no later than _____" at bounding box center [398, 214] width 168 height 5
click at [207, 119] on input "email" at bounding box center [432, 120] width 539 height 10
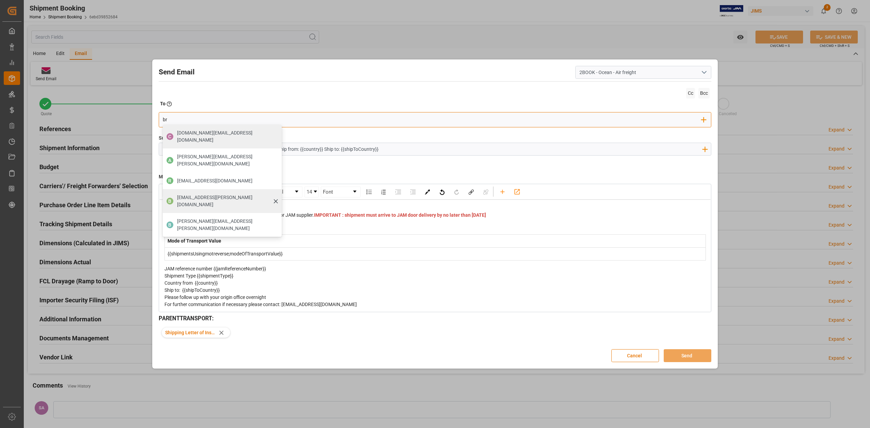
type input "br"
click at [195, 194] on span "boisvertbr@delmar.ca" at bounding box center [227, 201] width 100 height 14
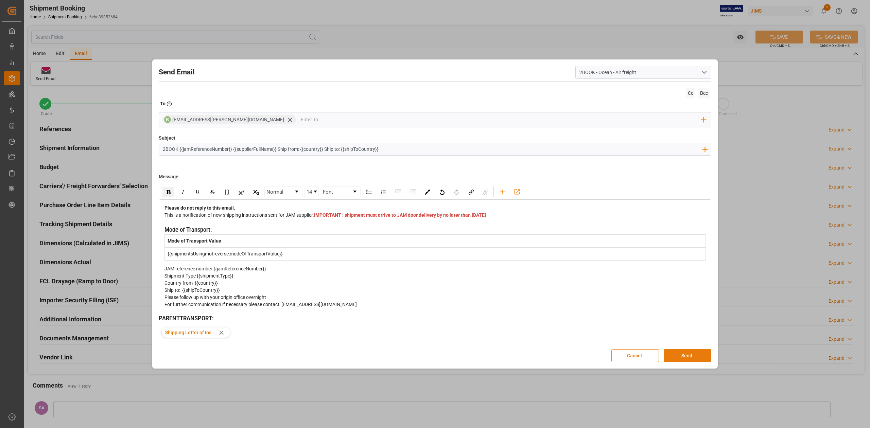
click at [679, 353] on button "Send" at bounding box center [688, 355] width 48 height 13
